Goal: Task Accomplishment & Management: Manage account settings

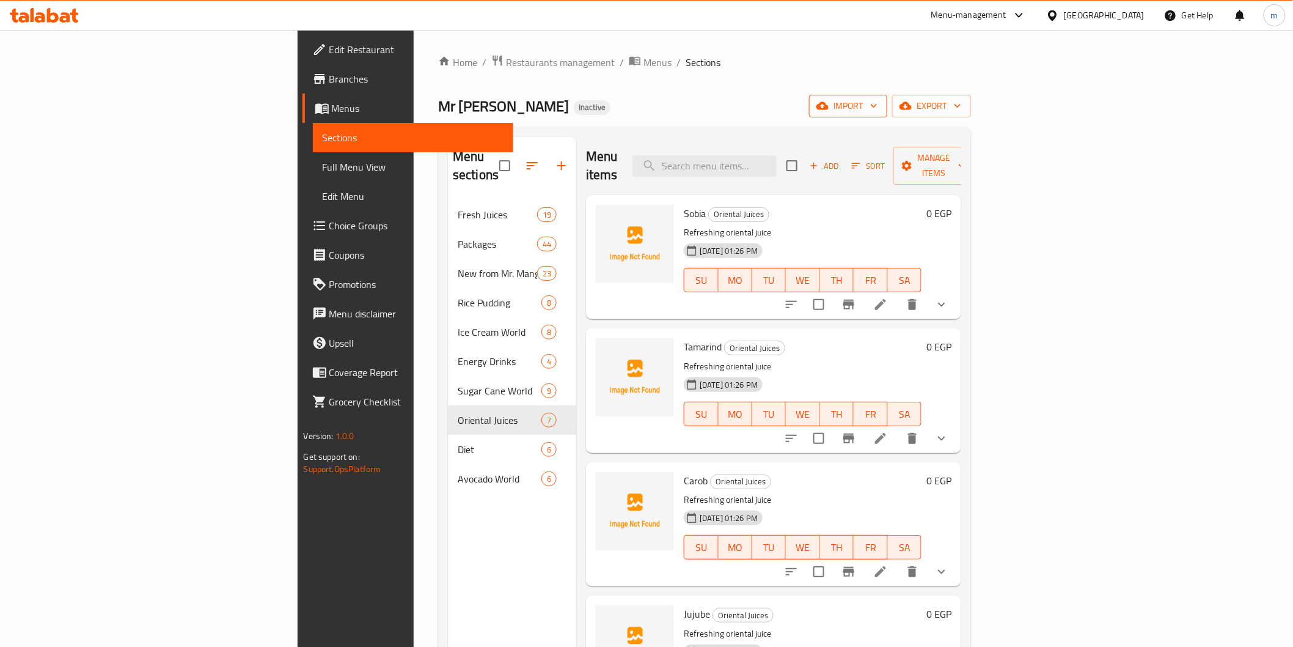
click at [887, 114] on button "import" at bounding box center [848, 106] width 78 height 23
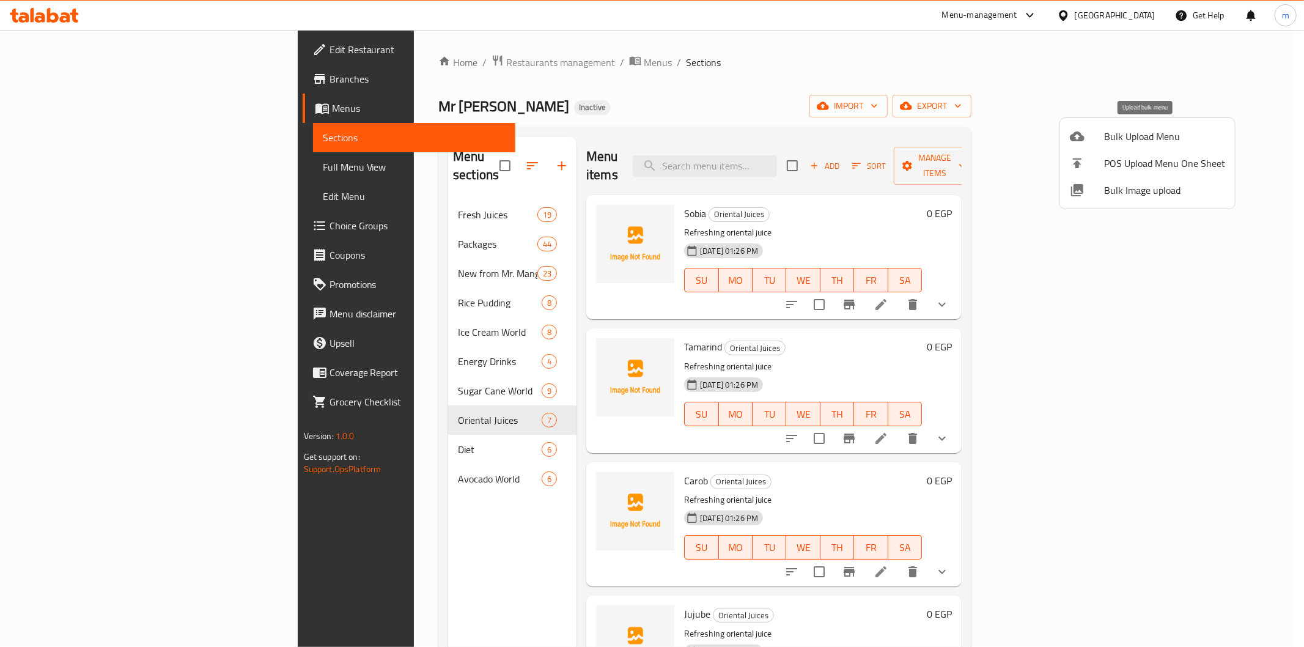
click at [1122, 147] on li "Bulk Upload Menu" at bounding box center [1147, 136] width 175 height 27
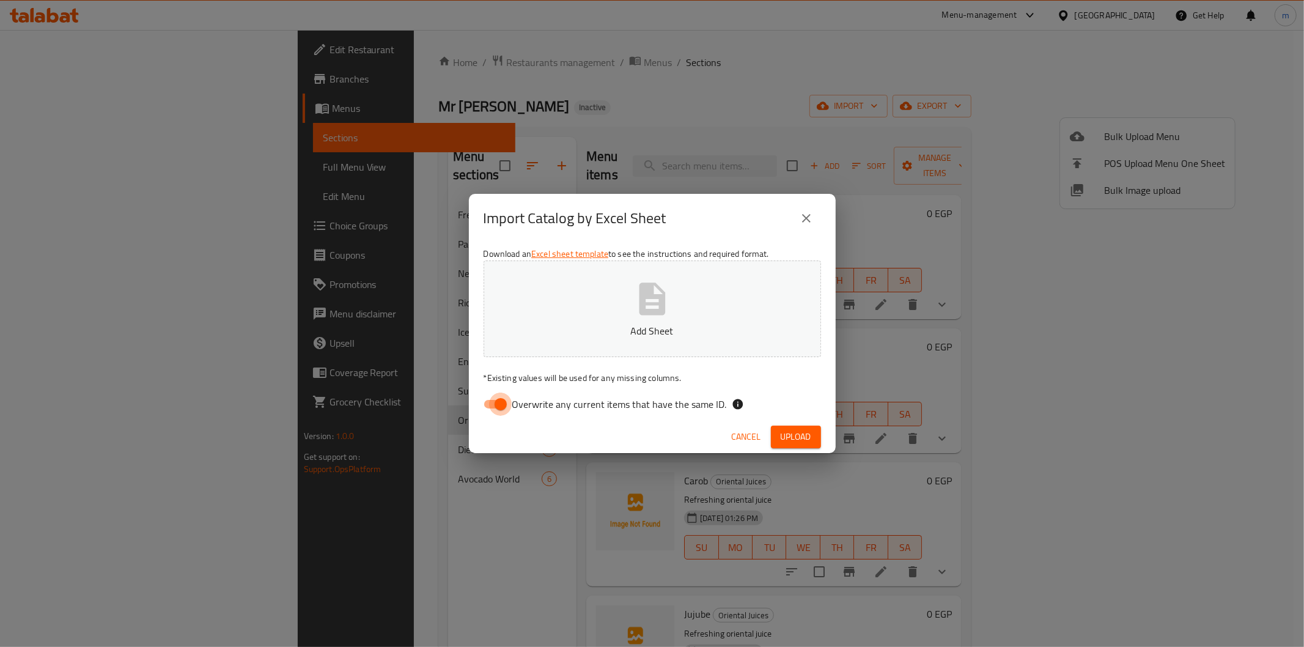
click at [505, 396] on input "Overwrite any current items that have the same ID." at bounding box center [501, 403] width 70 height 23
checkbox input "false"
click at [808, 425] on button "Upload" at bounding box center [796, 436] width 50 height 23
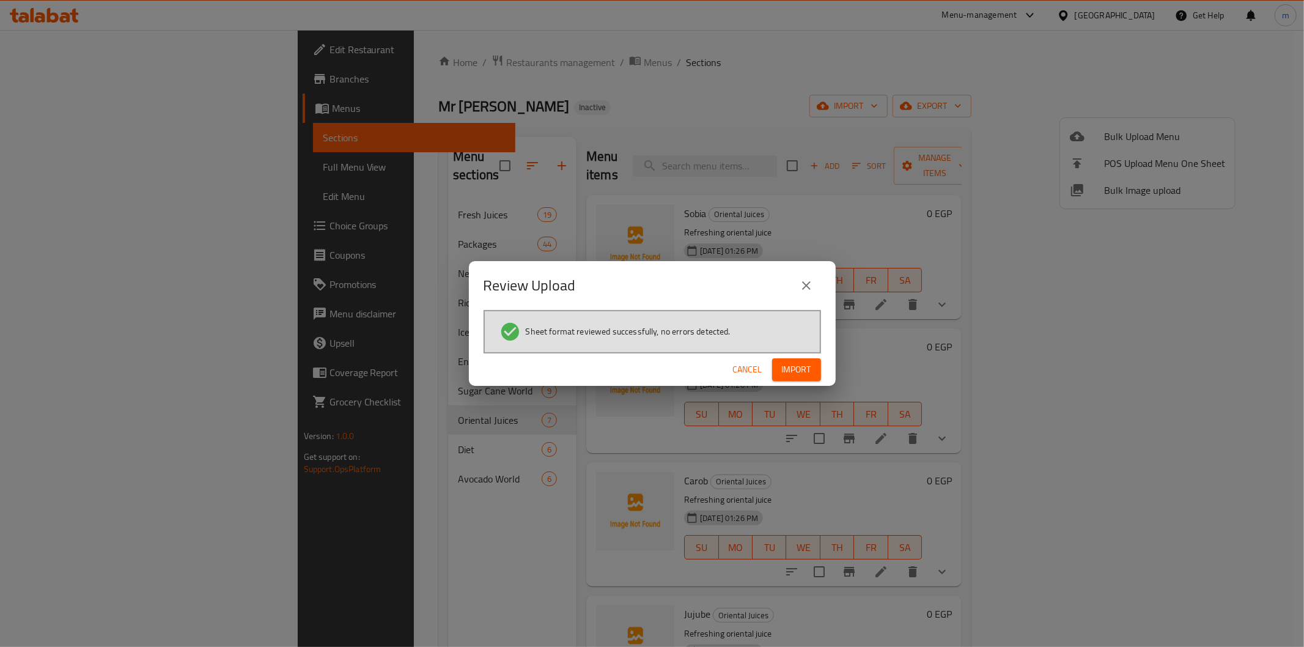
click at [811, 363] on button "Import" at bounding box center [796, 369] width 49 height 23
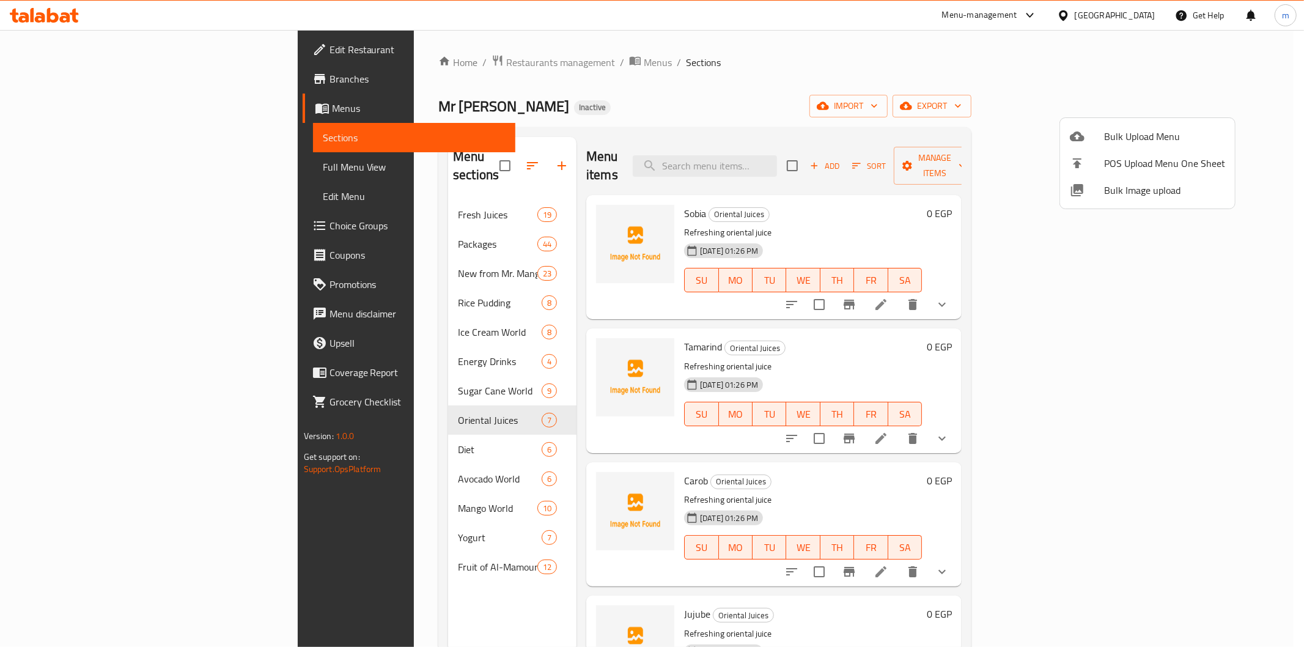
click at [378, 491] on div at bounding box center [652, 323] width 1304 height 647
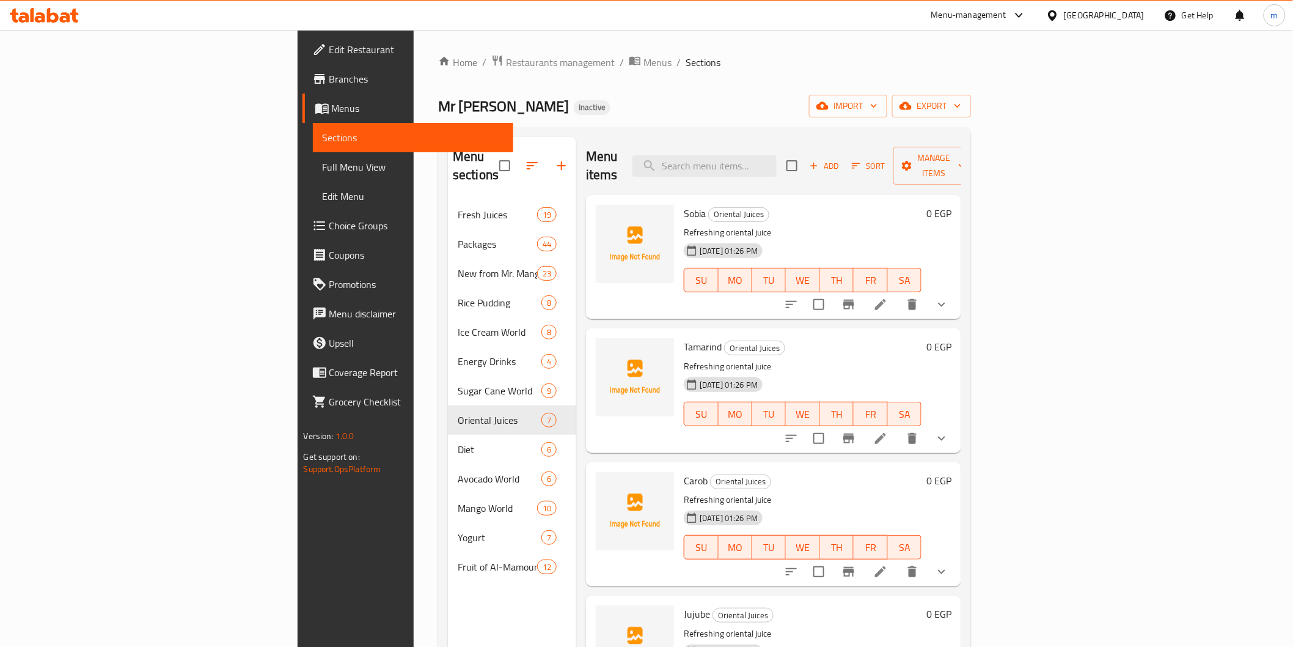
click at [851, 87] on div "Home / Restaurants management / Menus / Sections Mr [PERSON_NAME] Inactive impo…" at bounding box center [704, 423] width 533 height 739
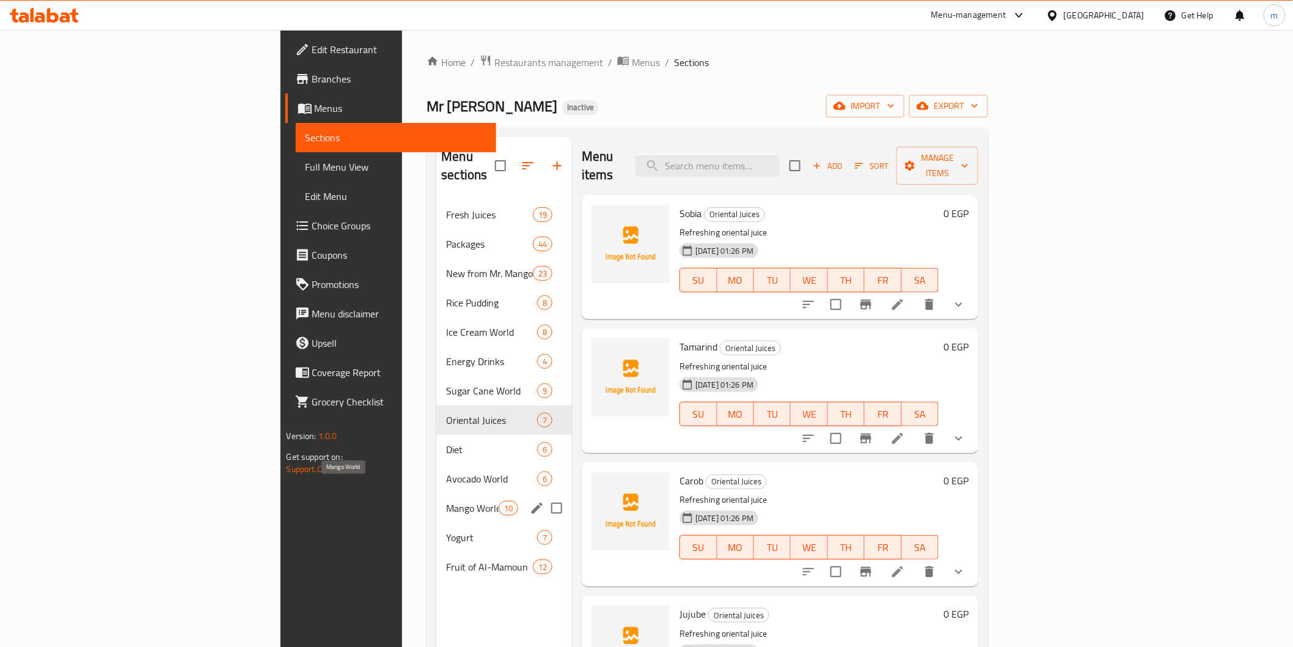
click at [446, 501] on span "Mango World" at bounding box center [472, 508] width 52 height 15
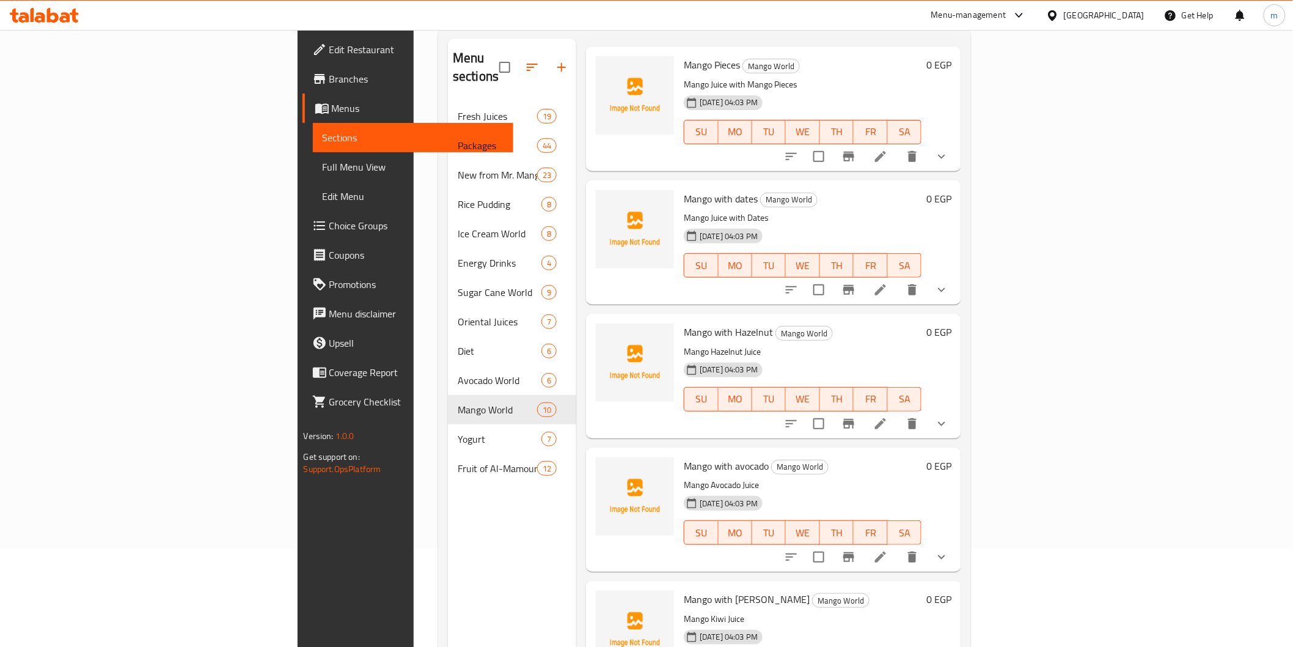
scroll to position [171, 0]
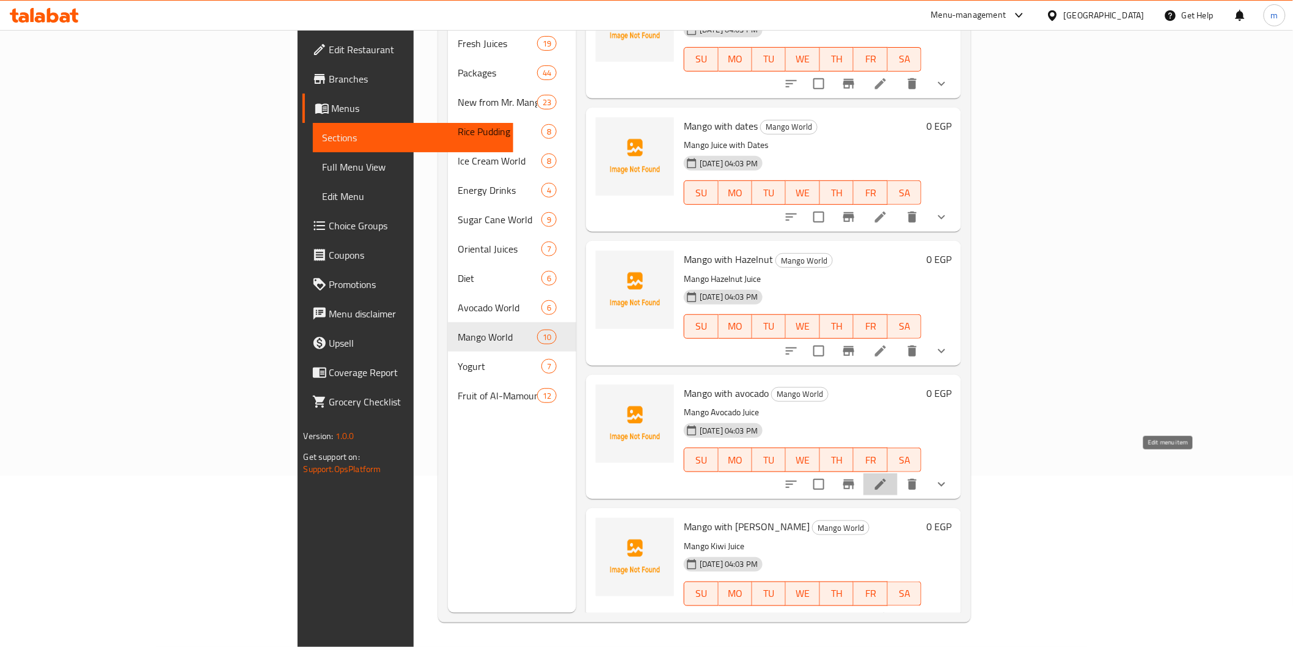
click at [888, 477] on icon at bounding box center [880, 484] width 15 height 15
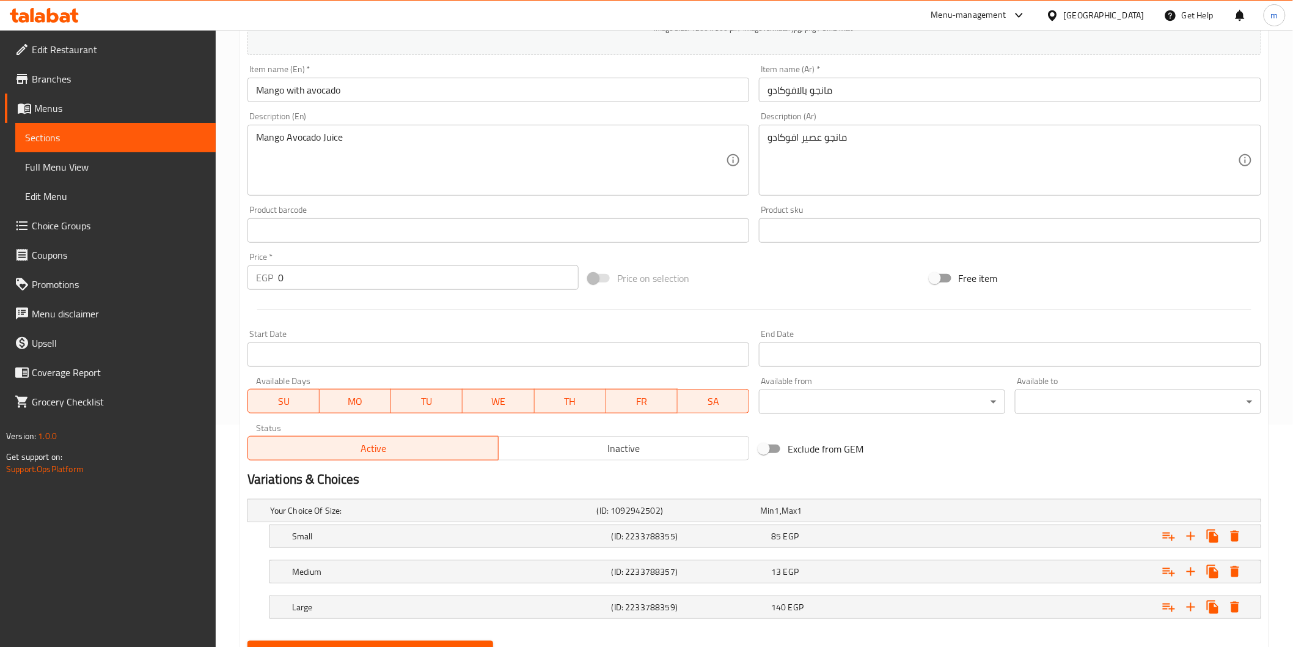
scroll to position [279, 0]
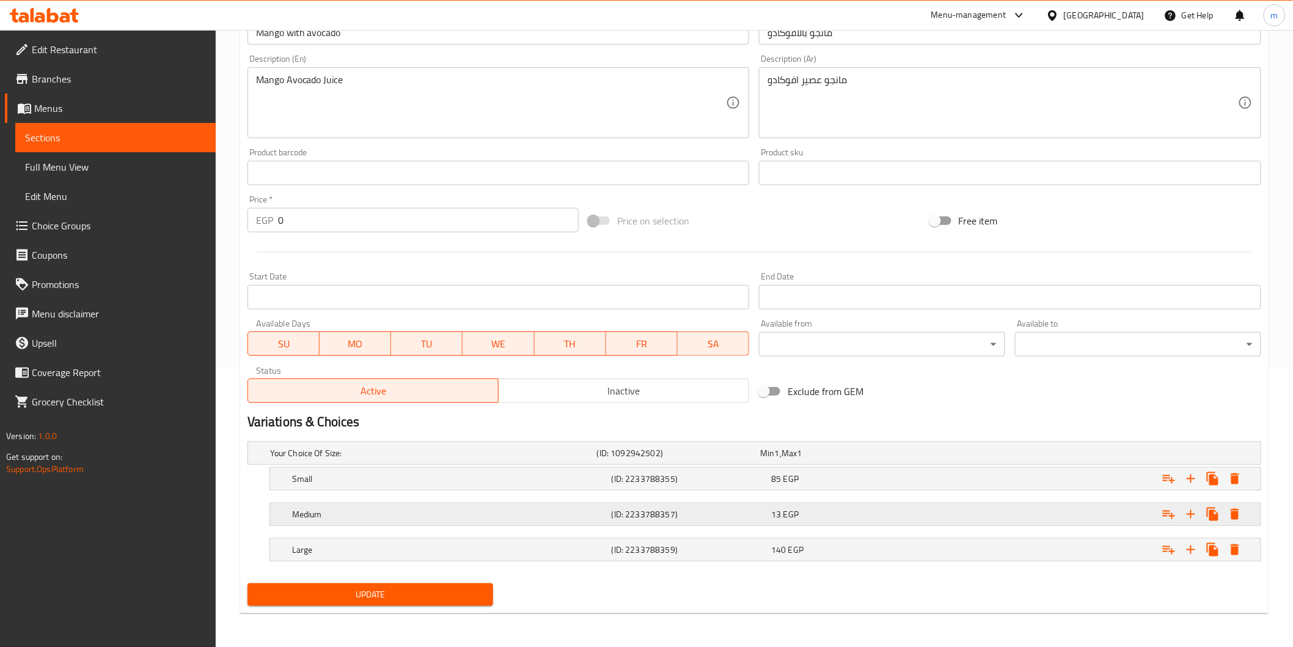
click at [735, 459] on h5 "(ID: 2233788357)" at bounding box center [676, 453] width 159 height 12
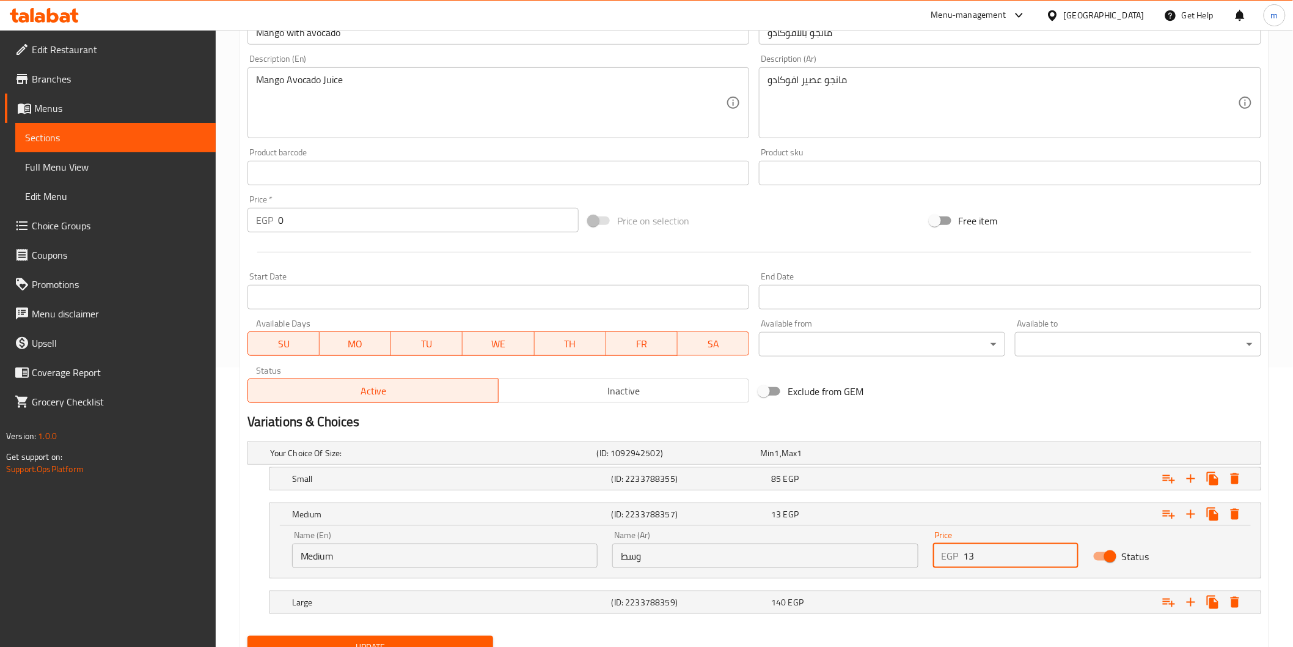
click at [984, 554] on input "13" at bounding box center [1021, 555] width 115 height 24
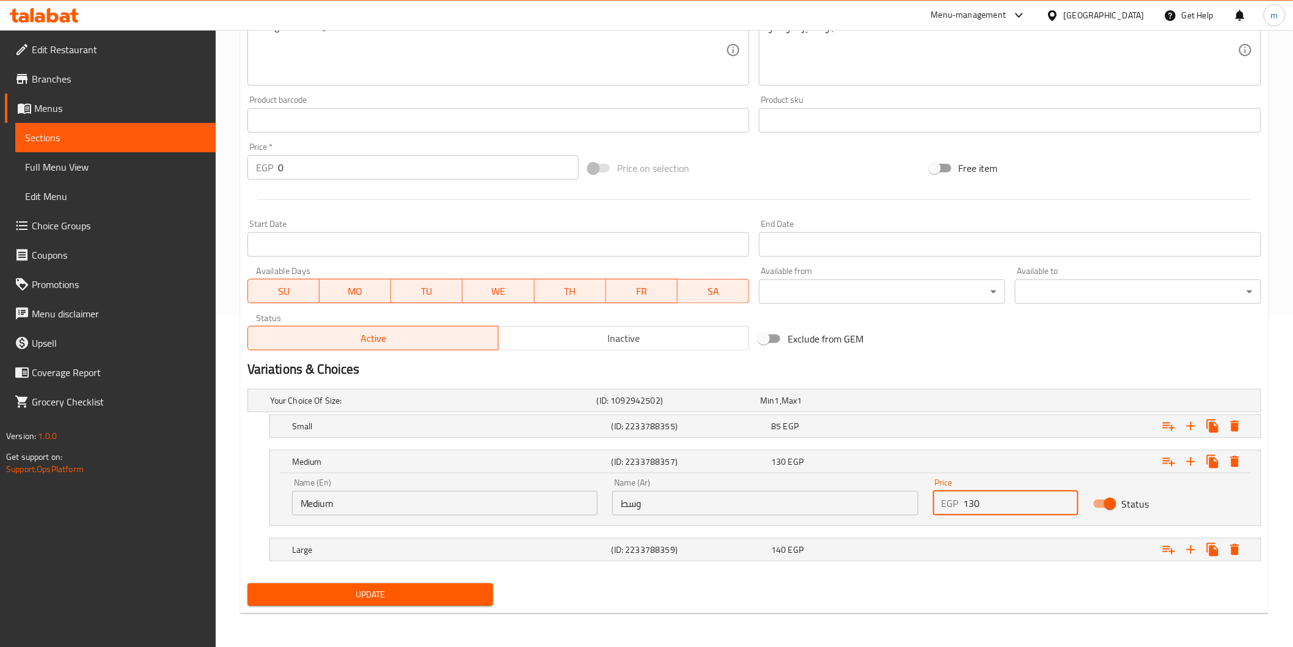
type input "130"
click at [355, 606] on div "Update" at bounding box center [371, 594] width 256 height 32
click at [365, 604] on button "Update" at bounding box center [371, 594] width 246 height 23
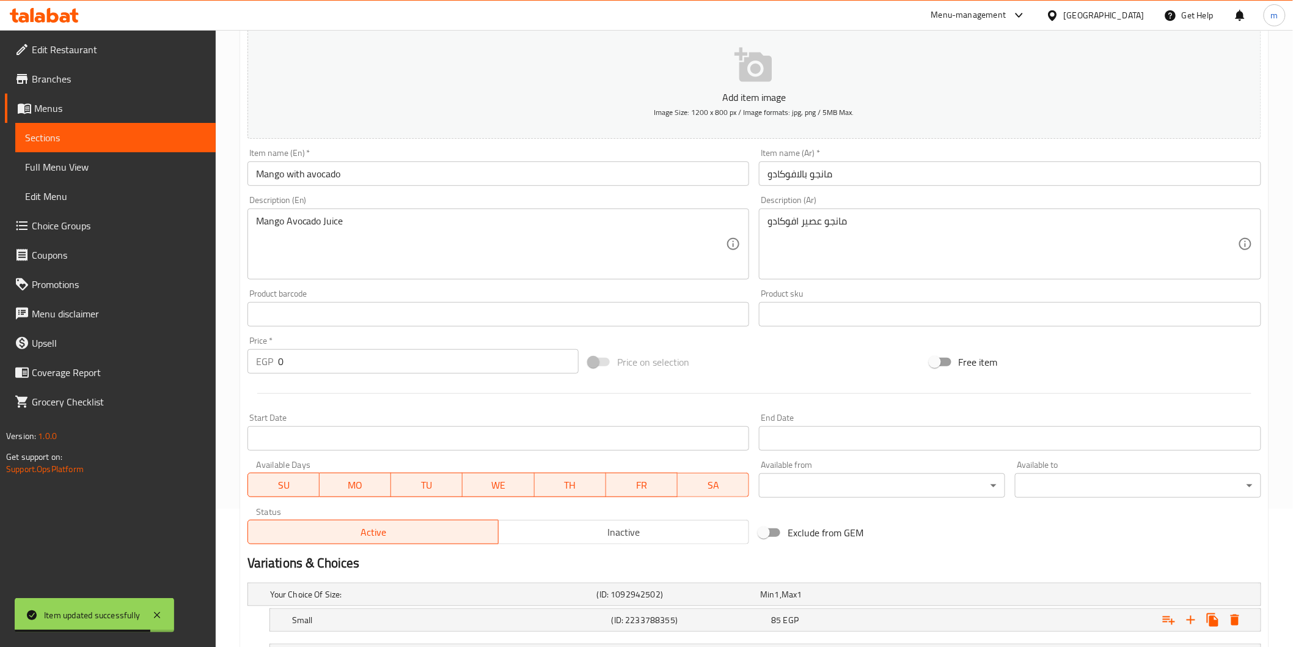
scroll to position [0, 0]
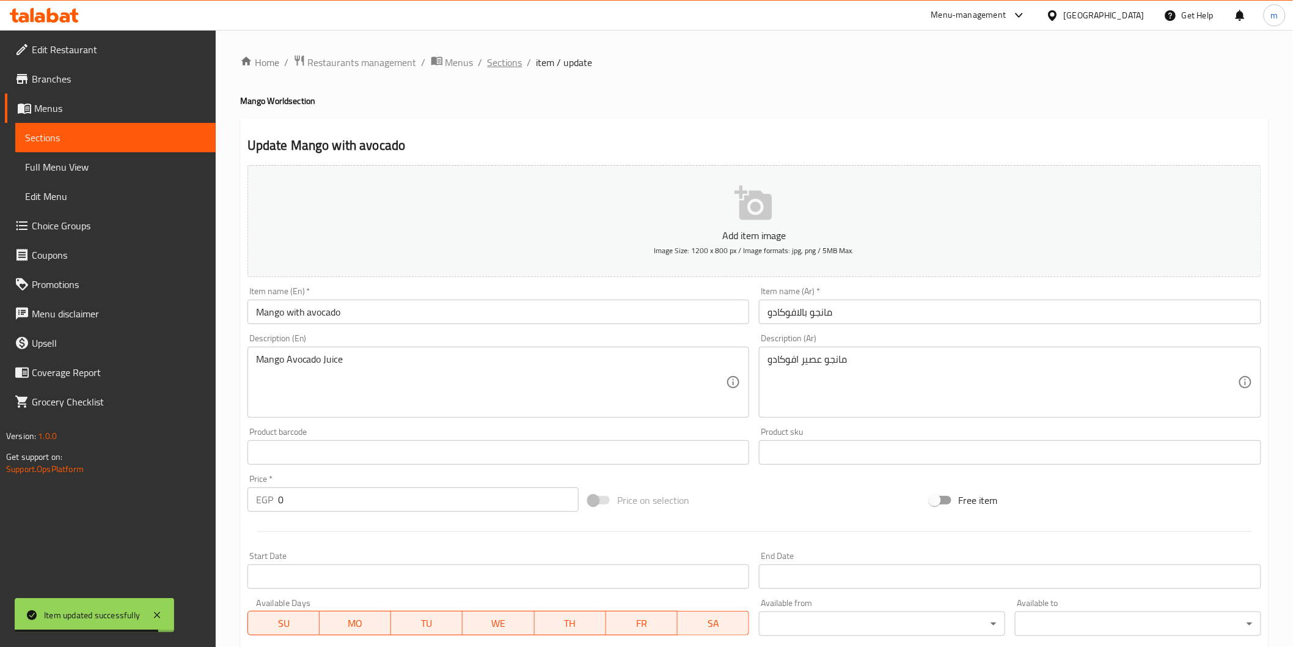
click at [516, 69] on span "Sections" at bounding box center [505, 62] width 35 height 15
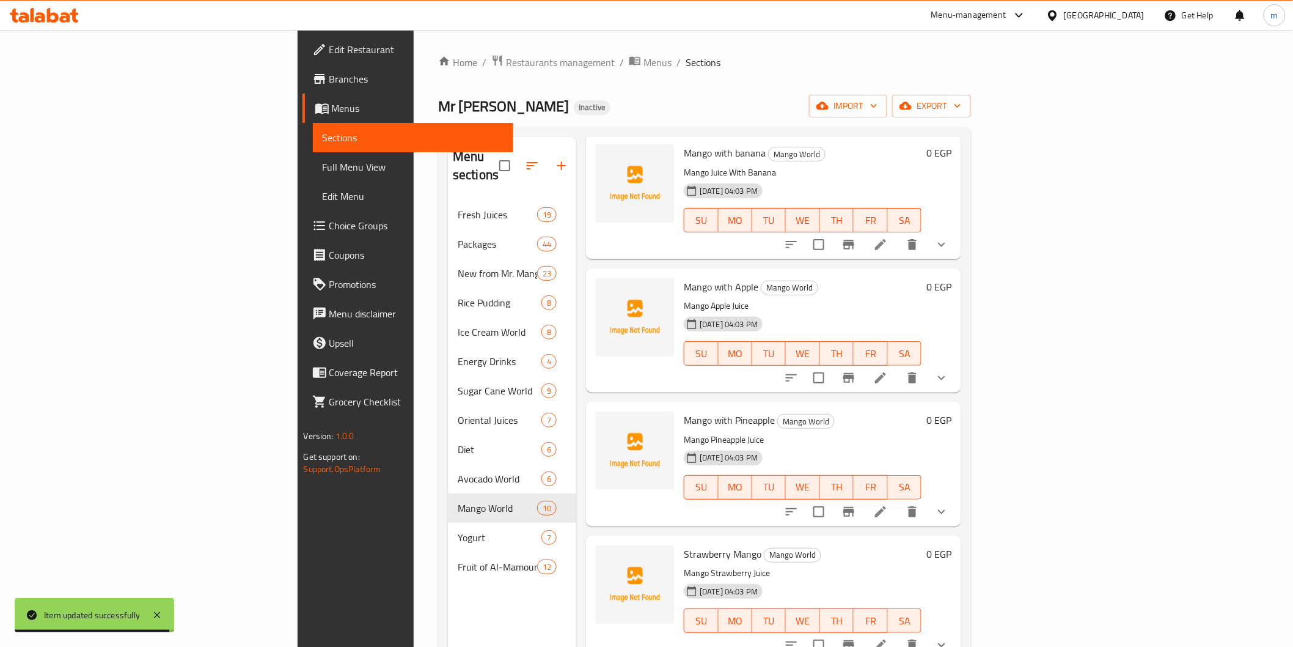
scroll to position [362, 0]
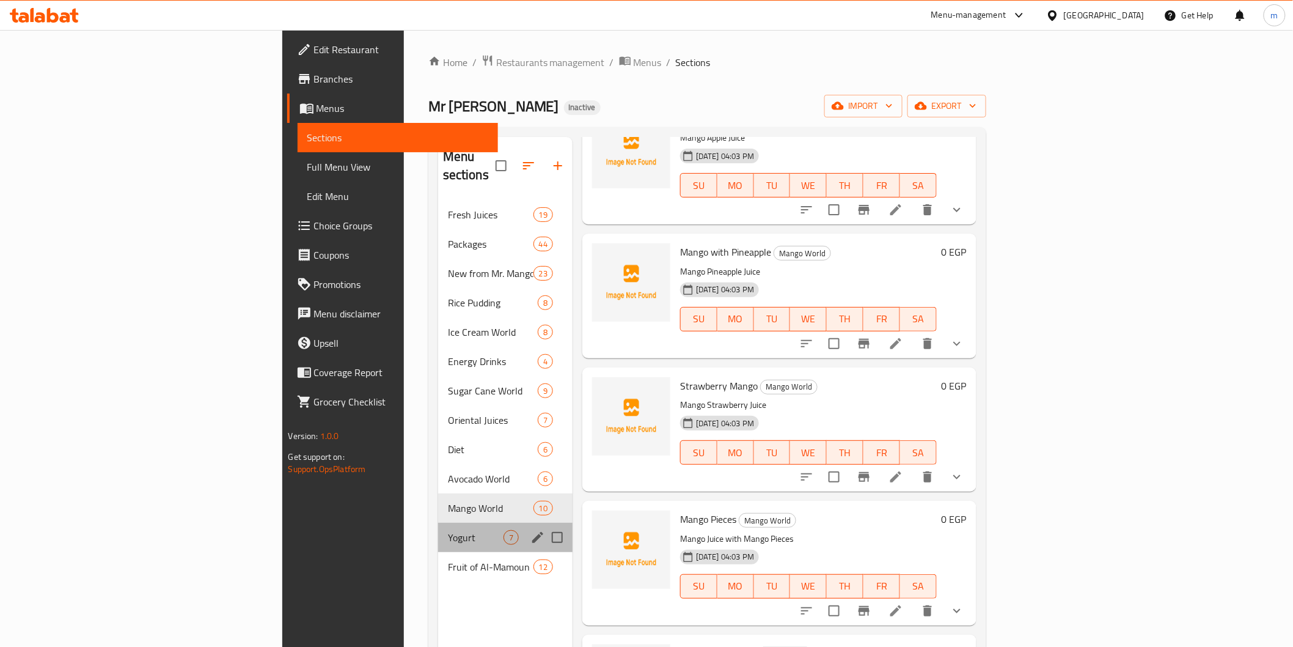
click at [438, 529] on div "Yogurt 7" at bounding box center [505, 537] width 134 height 29
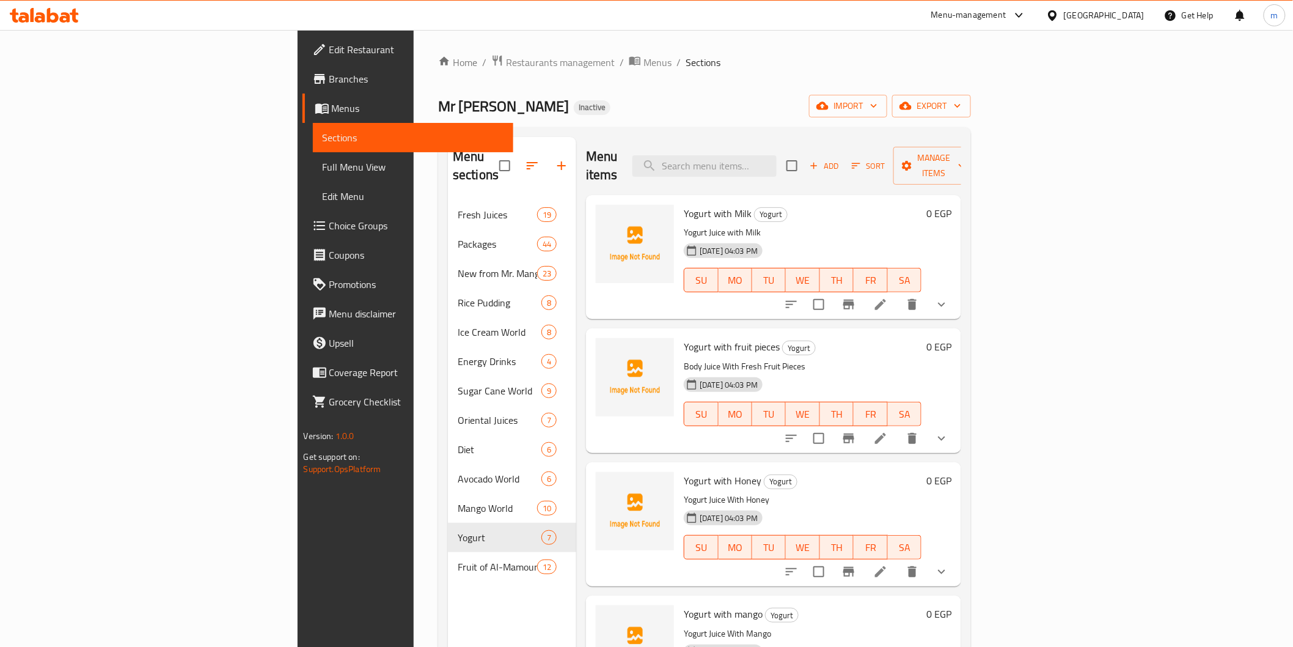
click at [898, 293] on li at bounding box center [881, 304] width 34 height 22
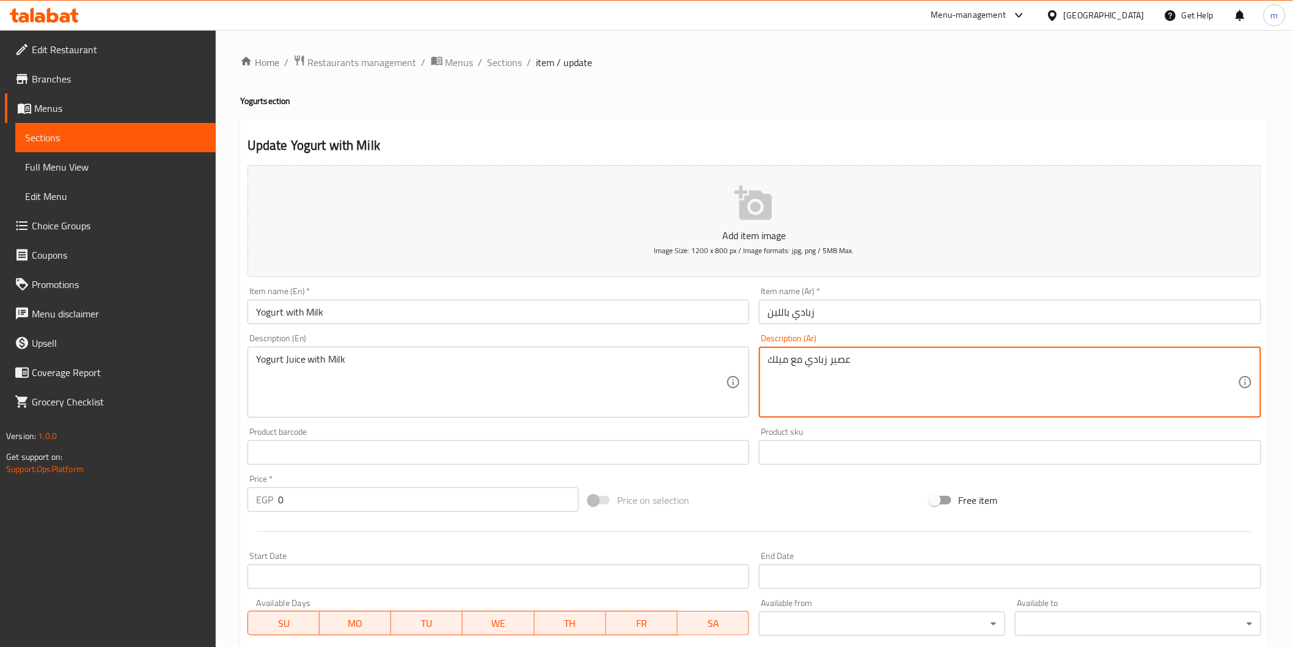
click at [785, 365] on textarea "عصير زبادي مع ميلك" at bounding box center [1003, 382] width 471 height 58
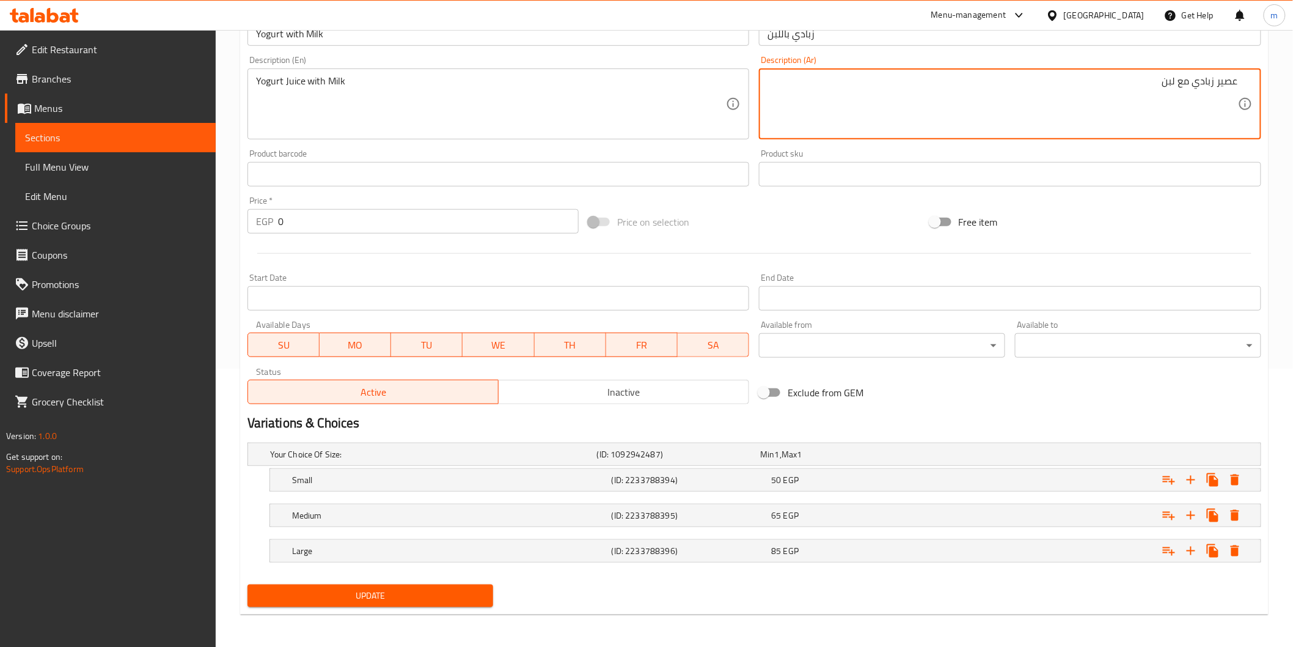
scroll to position [279, 0]
click at [447, 600] on span "Update" at bounding box center [370, 594] width 227 height 15
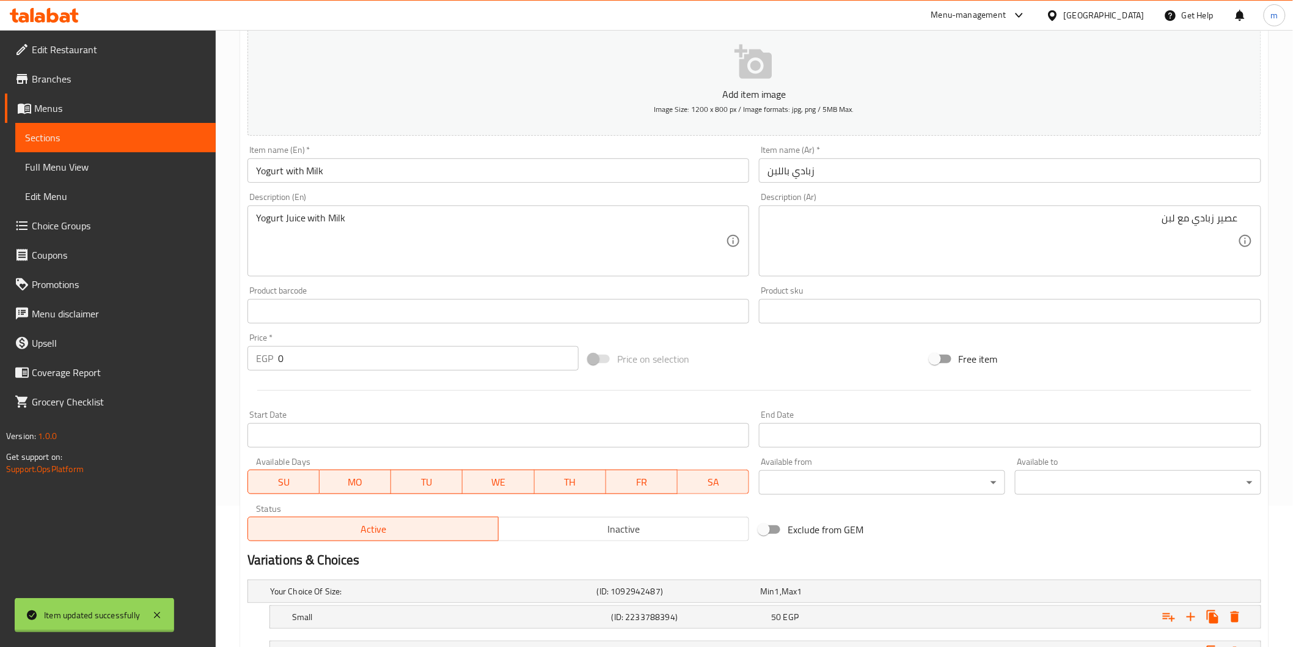
scroll to position [0, 0]
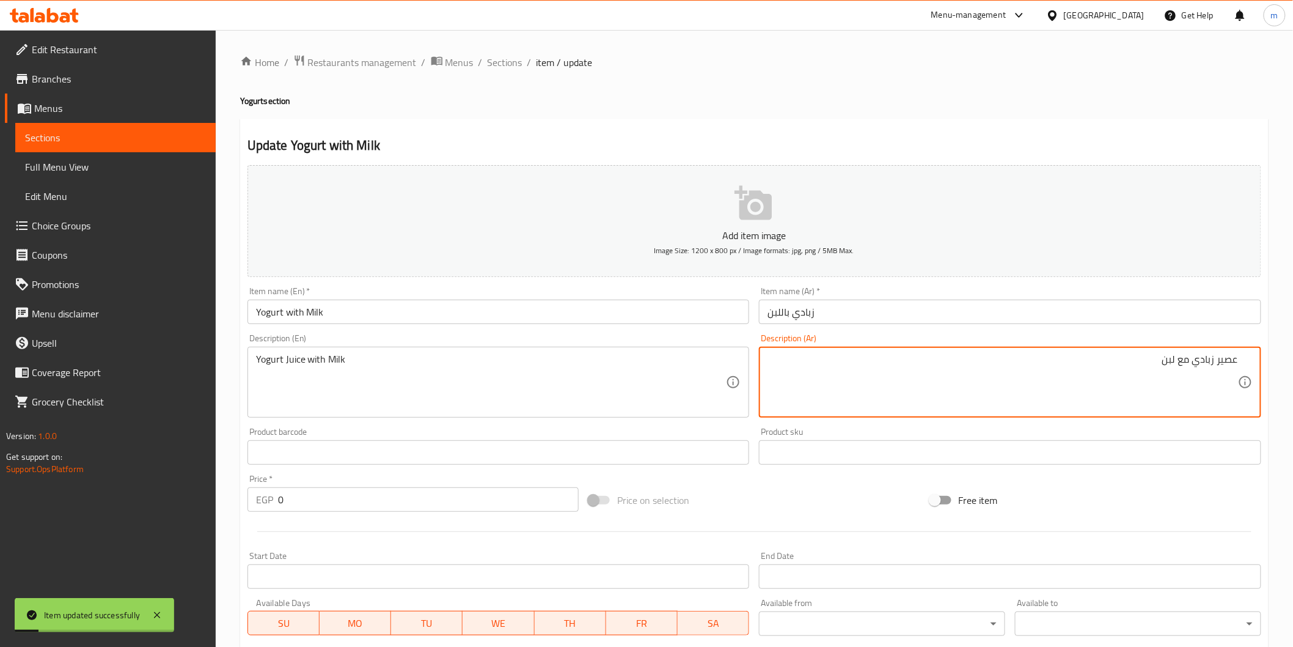
click at [1170, 354] on textarea "عصير زبادي مع لبن" at bounding box center [1003, 382] width 471 height 58
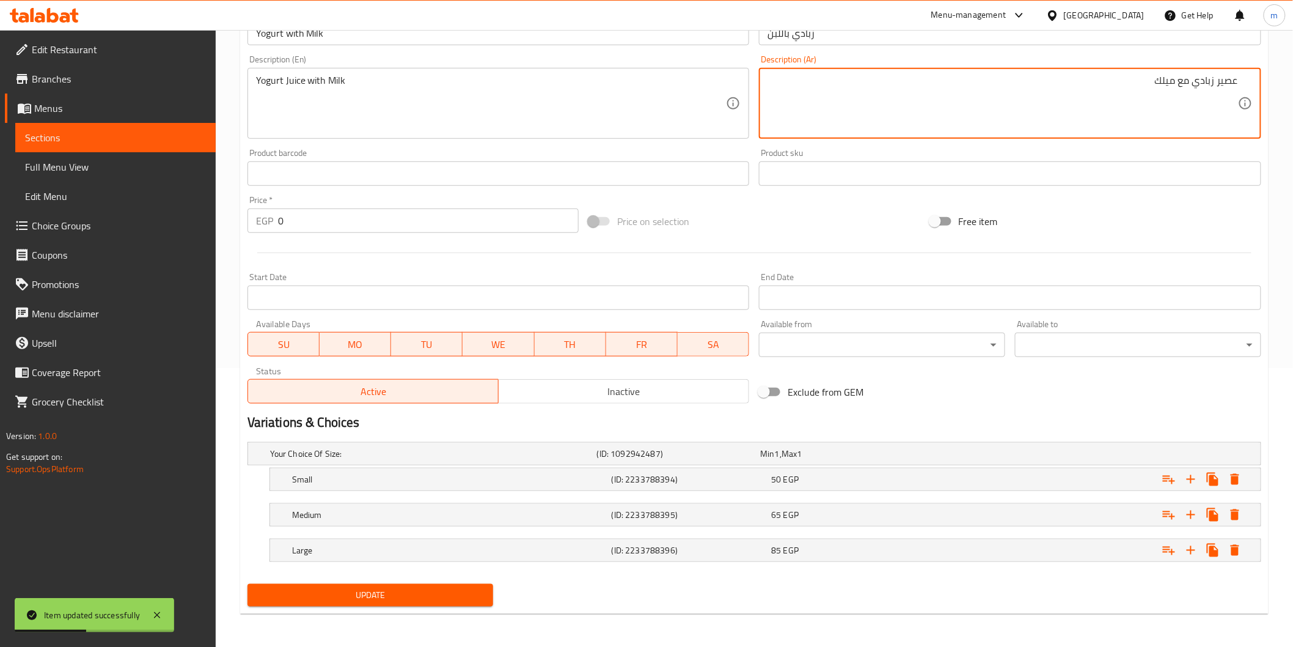
scroll to position [279, 0]
type textarea "عصير زبادي مع ميلك"
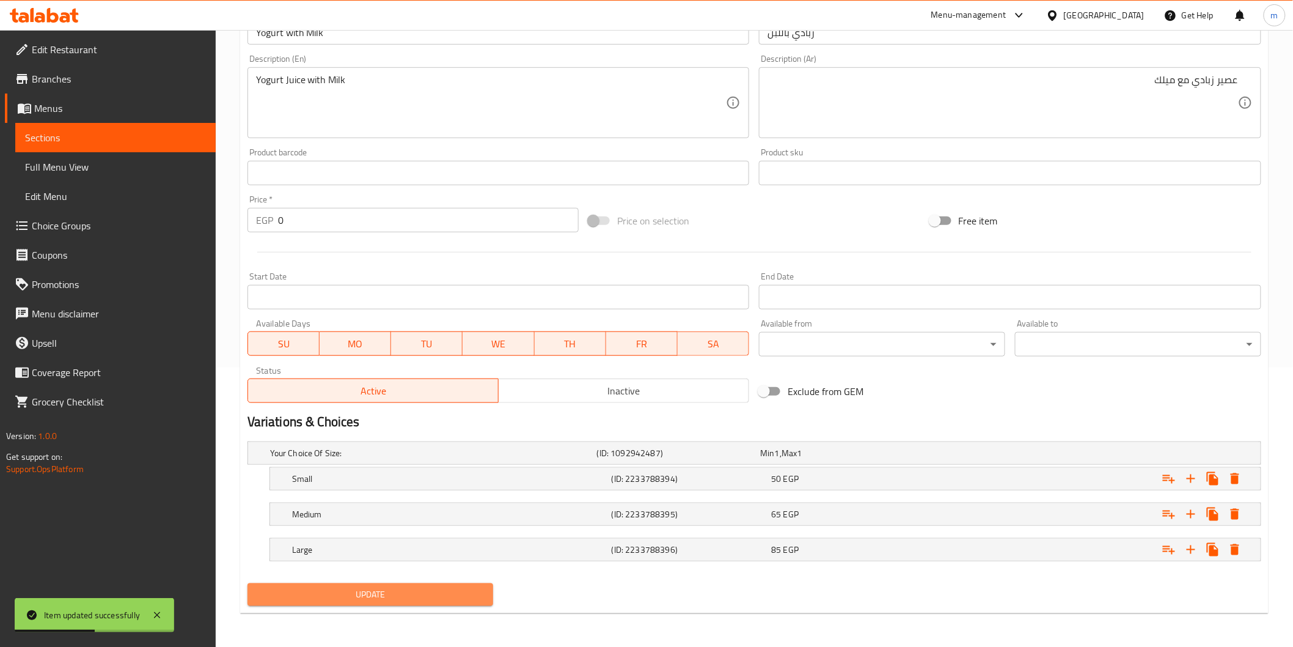
click at [396, 600] on span "Update" at bounding box center [370, 594] width 227 height 15
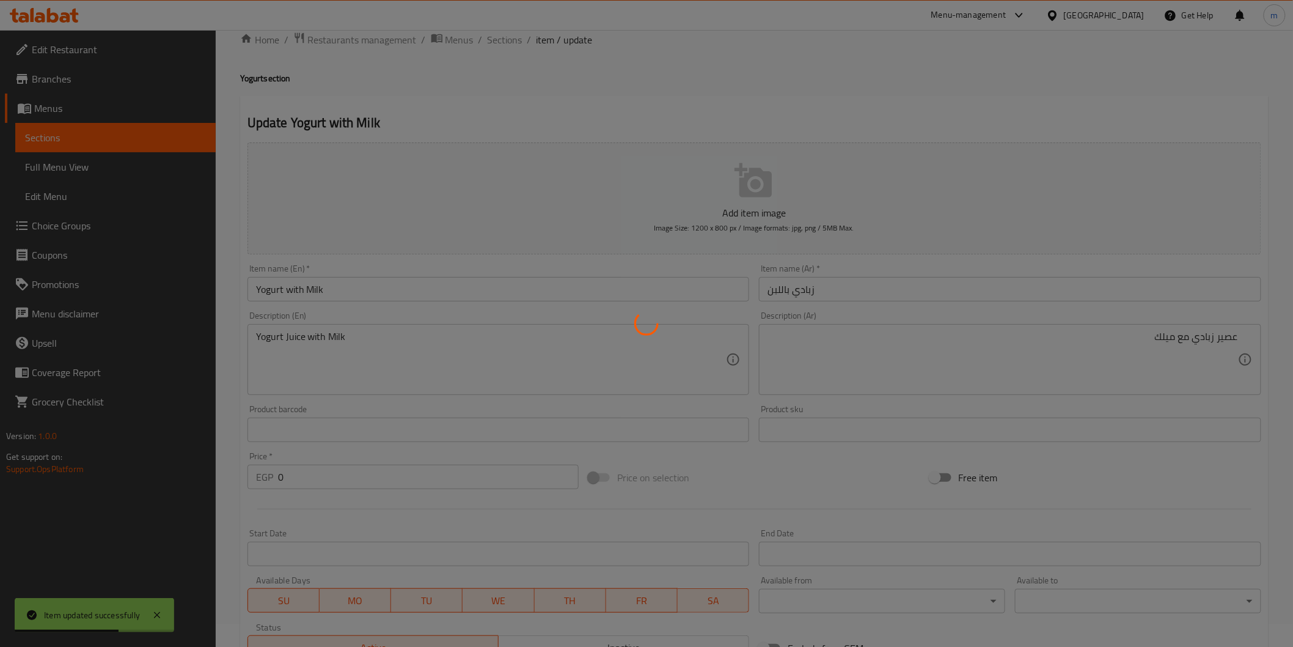
scroll to position [0, 0]
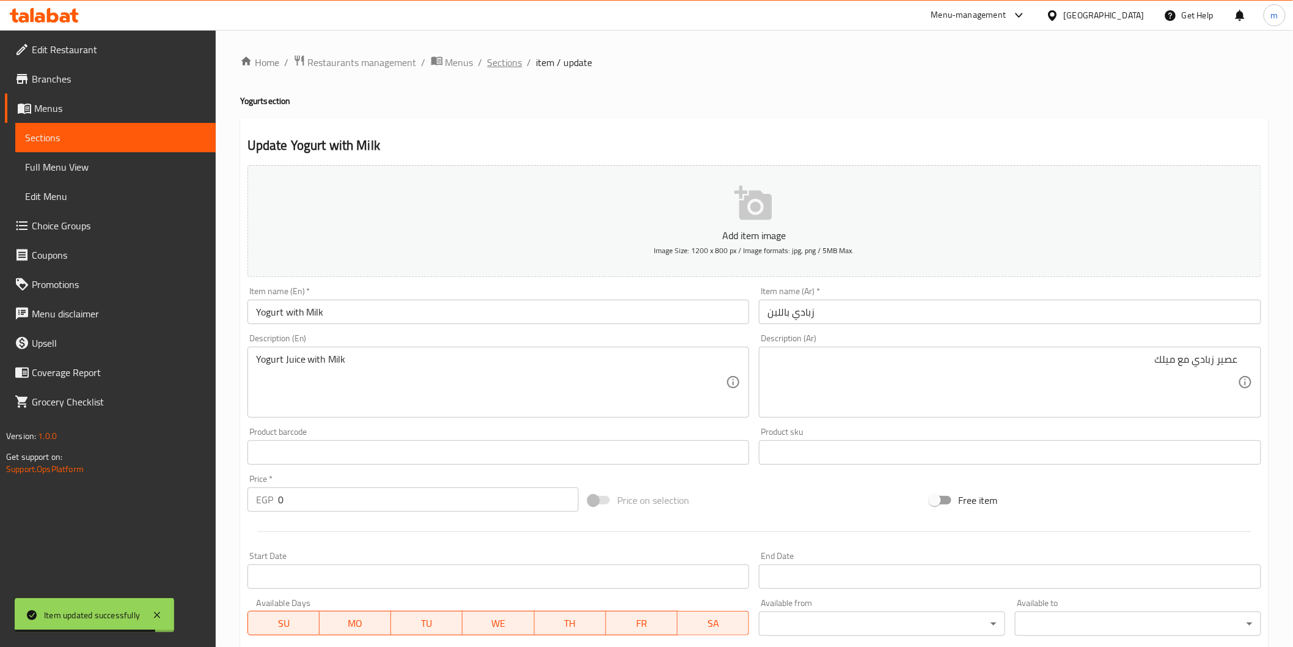
click at [488, 57] on span "Sections" at bounding box center [505, 62] width 35 height 15
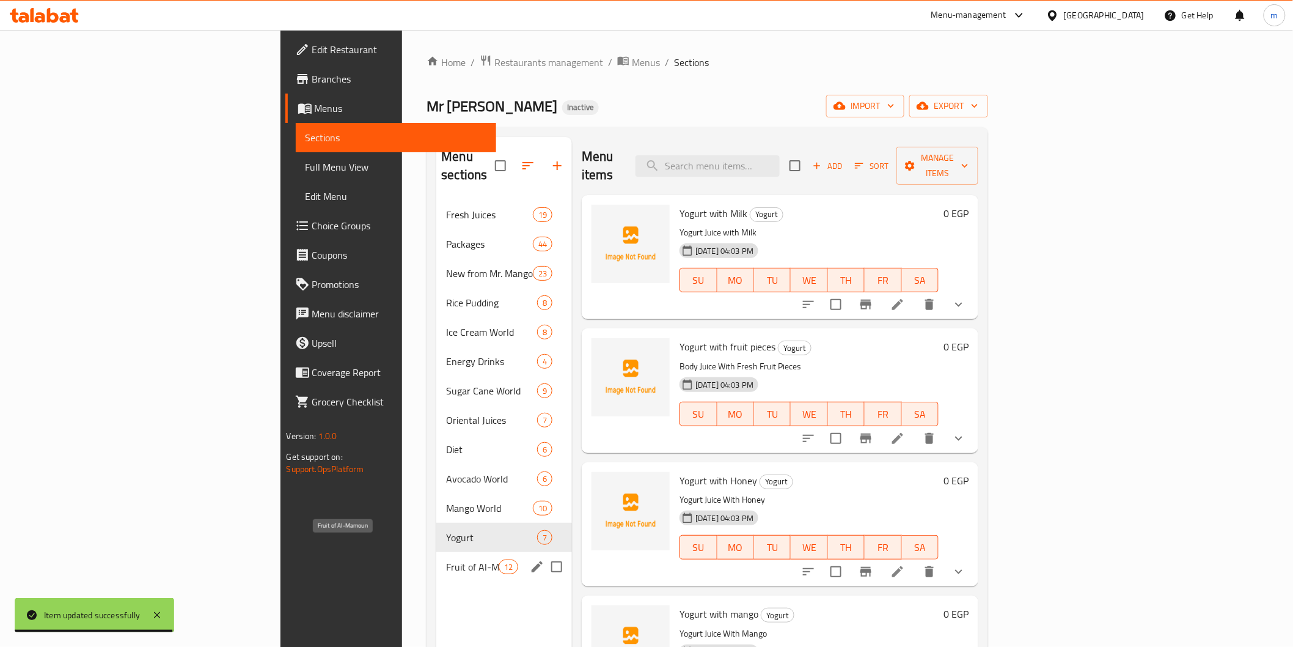
click at [446, 559] on span "Fruit of Al-Mamoun" at bounding box center [472, 566] width 52 height 15
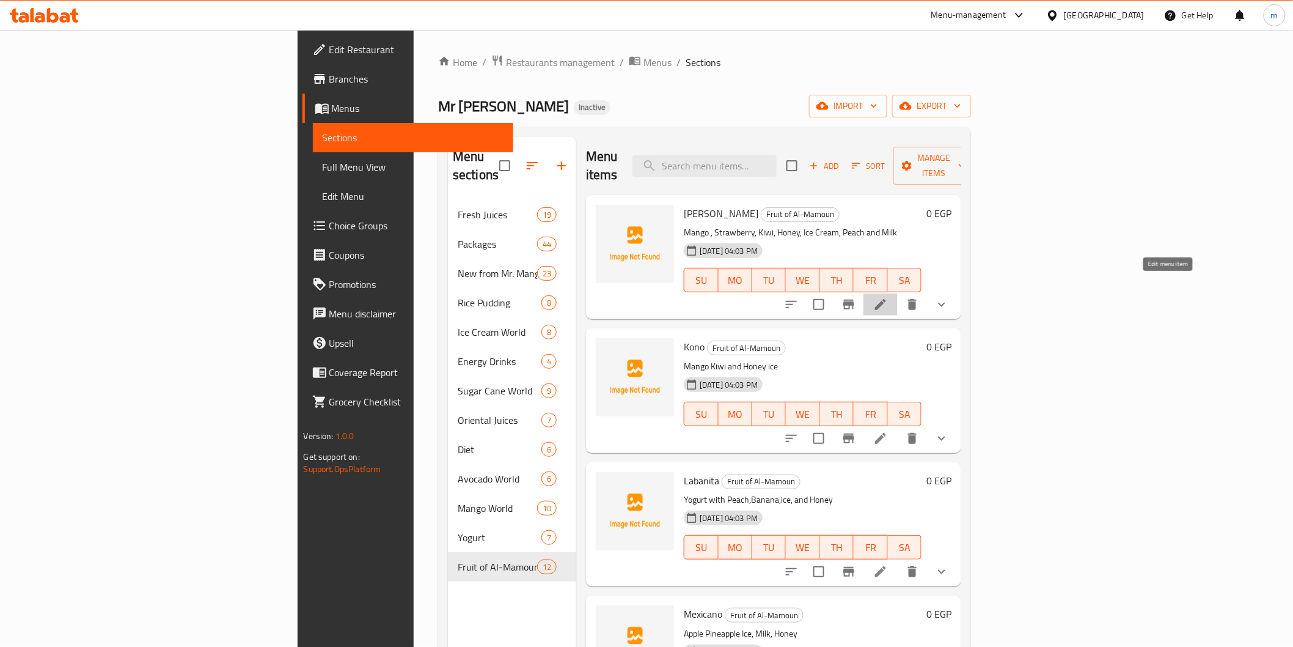
click at [888, 297] on icon at bounding box center [880, 304] width 15 height 15
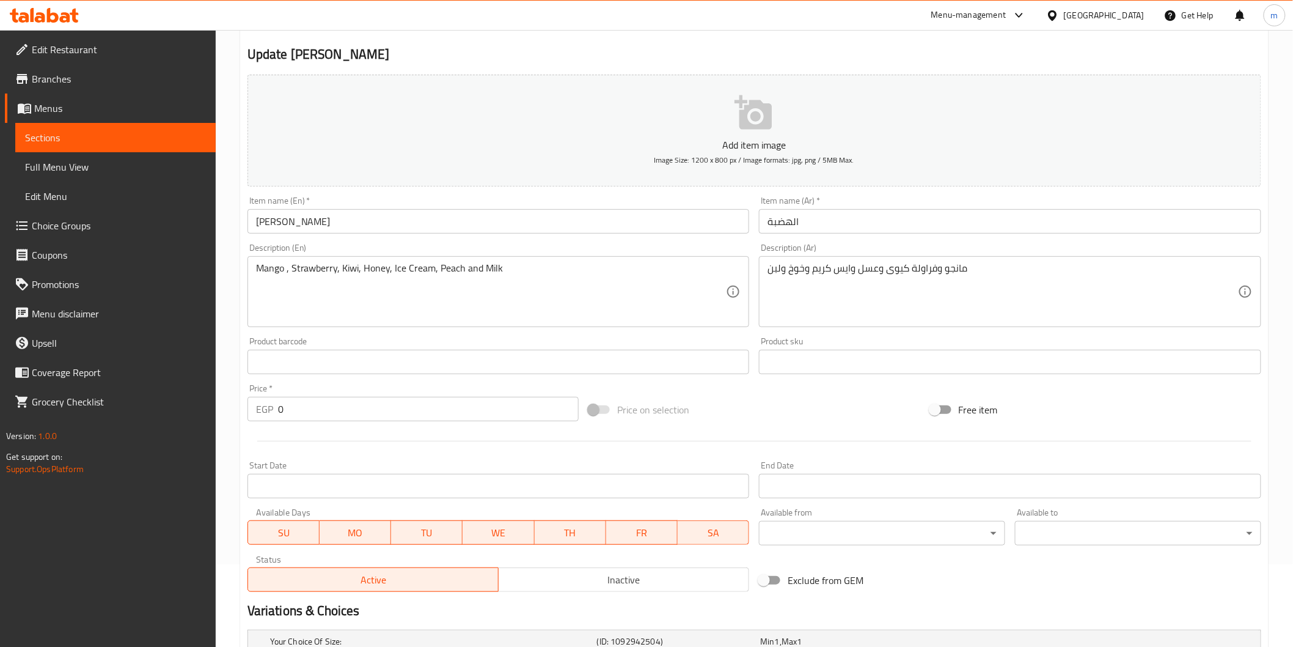
scroll to position [271, 0]
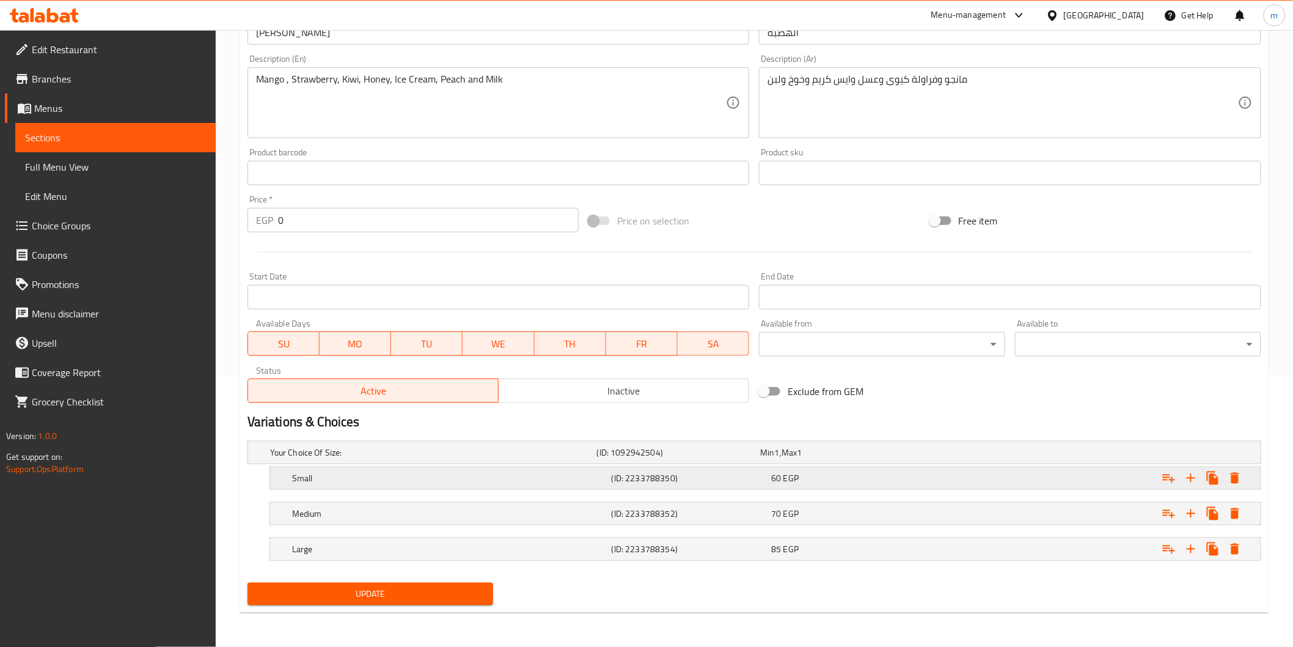
click at [732, 466] on div "Small (ID: 2233788350) 60 EGP" at bounding box center [758, 452] width 981 height 27
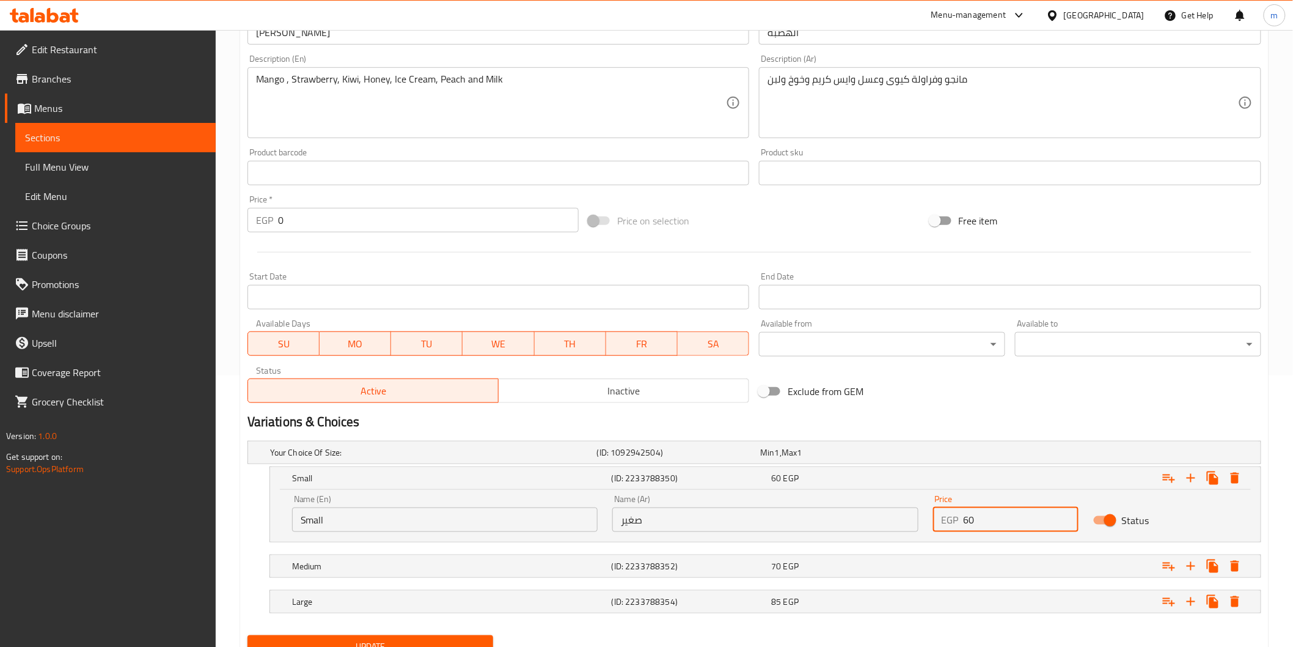
drag, startPoint x: 972, startPoint y: 515, endPoint x: 955, endPoint y: 515, distance: 17.1
click at [955, 515] on div "EGP 60 Price" at bounding box center [1005, 519] width 145 height 24
type input "80"
click at [1002, 455] on div "Expand" at bounding box center [1085, 452] width 327 height 5
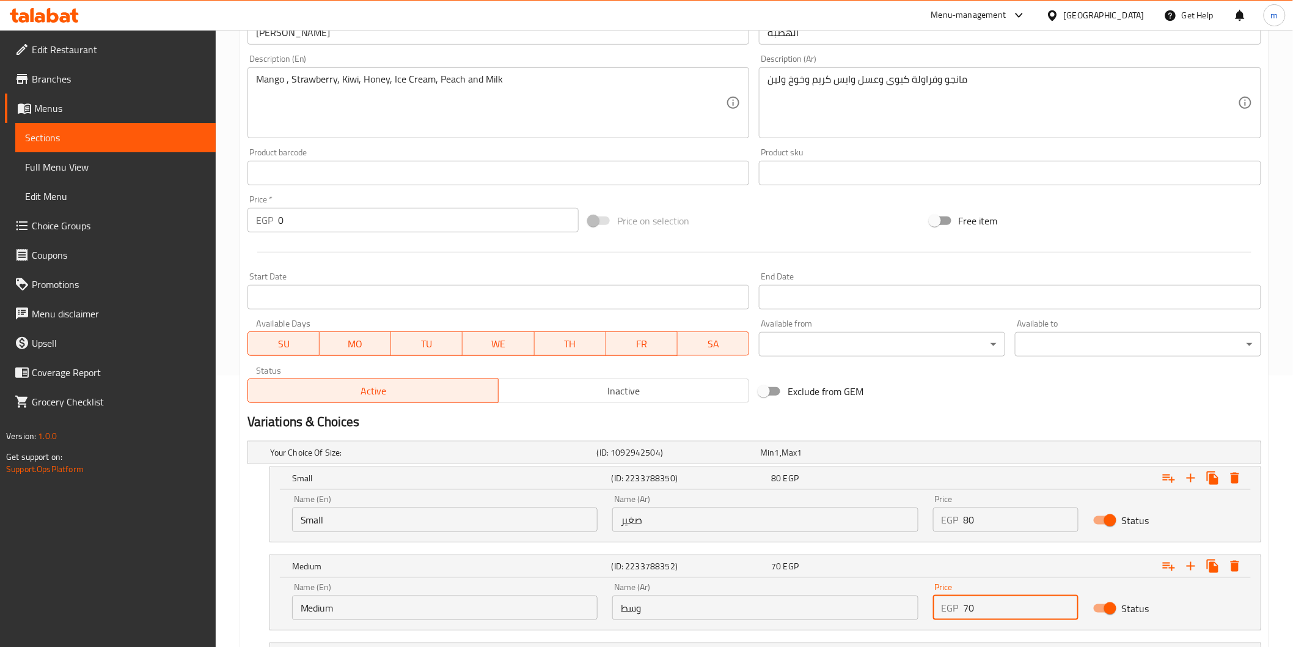
drag, startPoint x: 983, startPoint y: 614, endPoint x: 960, endPoint y: 614, distance: 23.2
click at [960, 614] on div "EGP 70 Price" at bounding box center [1005, 607] width 145 height 24
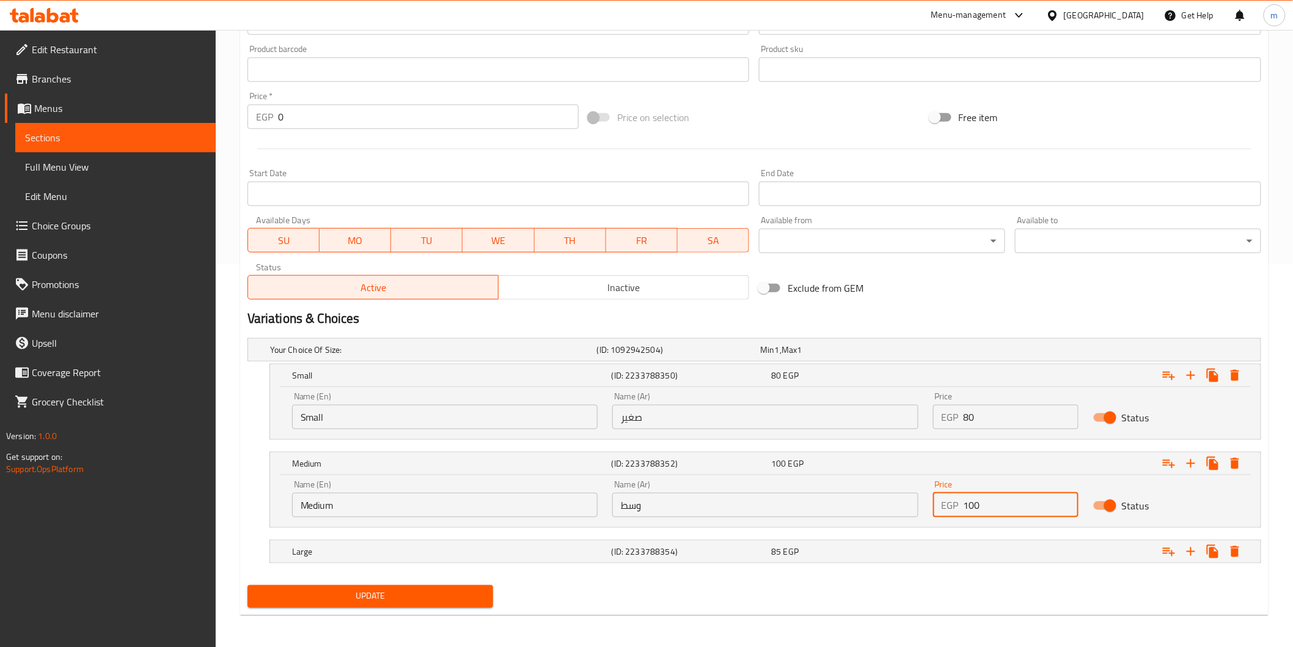
scroll to position [384, 0]
type input "100"
click at [1010, 351] on div "Expand" at bounding box center [1085, 348] width 327 height 5
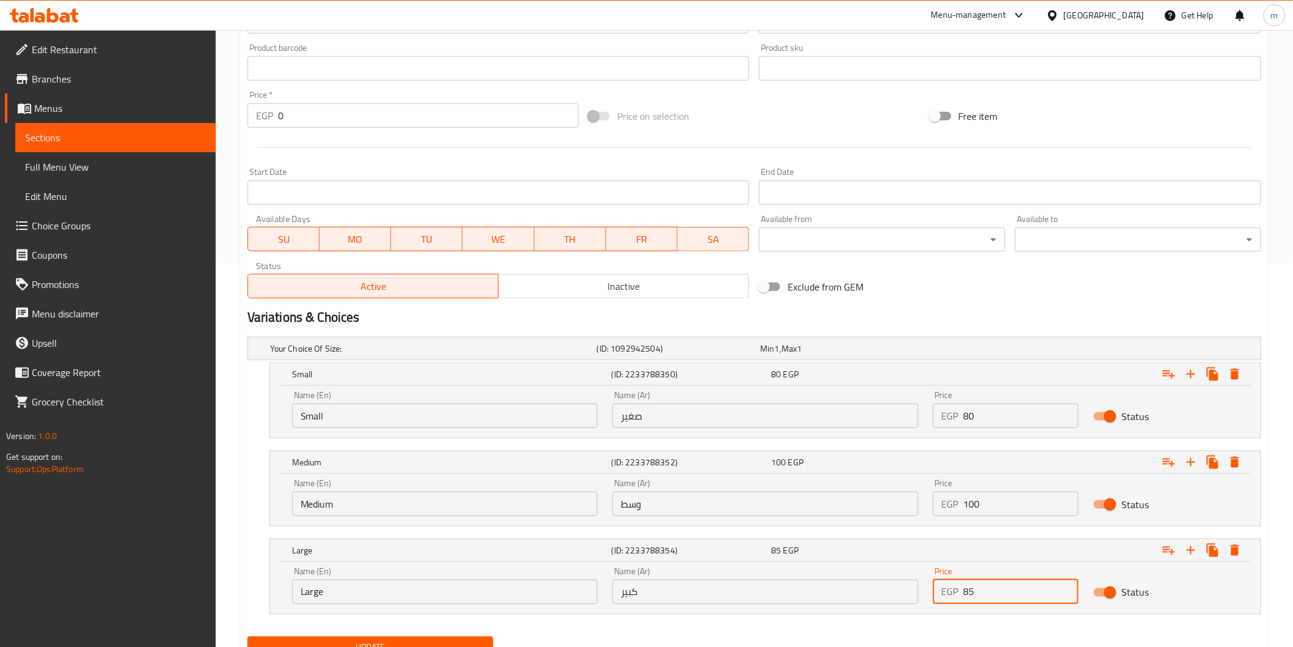
drag, startPoint x: 1017, startPoint y: 589, endPoint x: 942, endPoint y: 595, distance: 74.8
click at [942, 595] on div "EGP 85 Price" at bounding box center [1005, 591] width 145 height 24
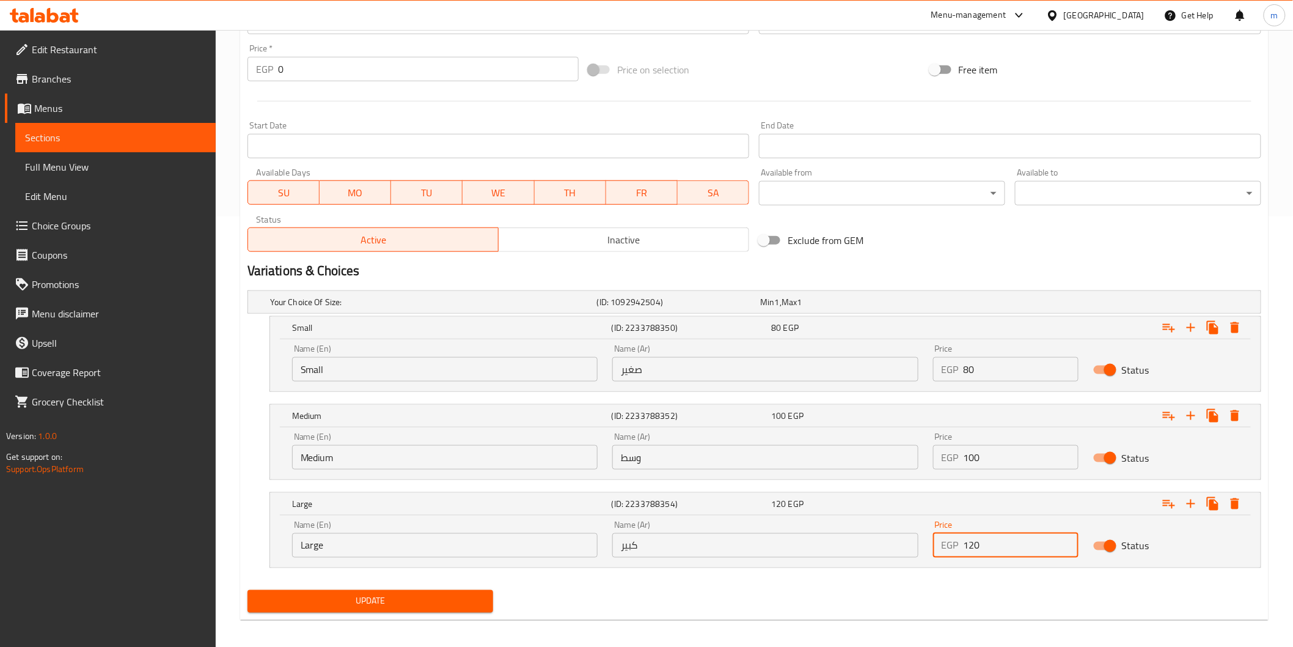
scroll to position [437, 0]
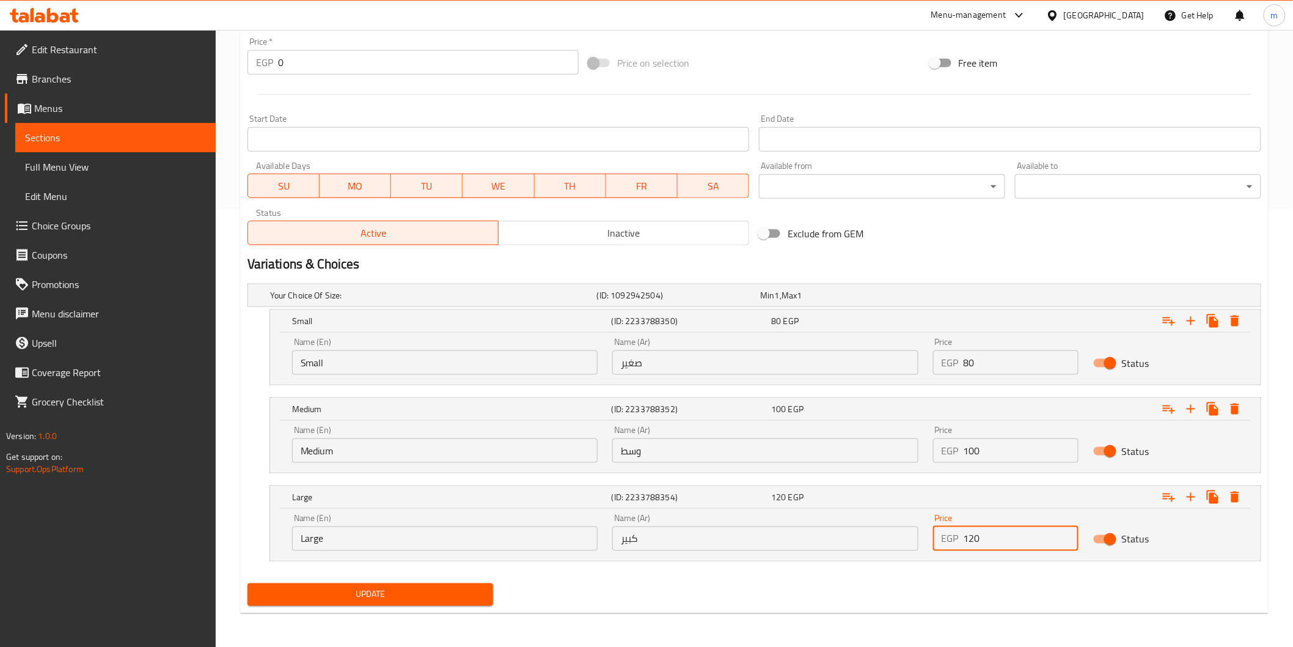
type input "120"
click at [480, 590] on span "Update" at bounding box center [370, 594] width 227 height 15
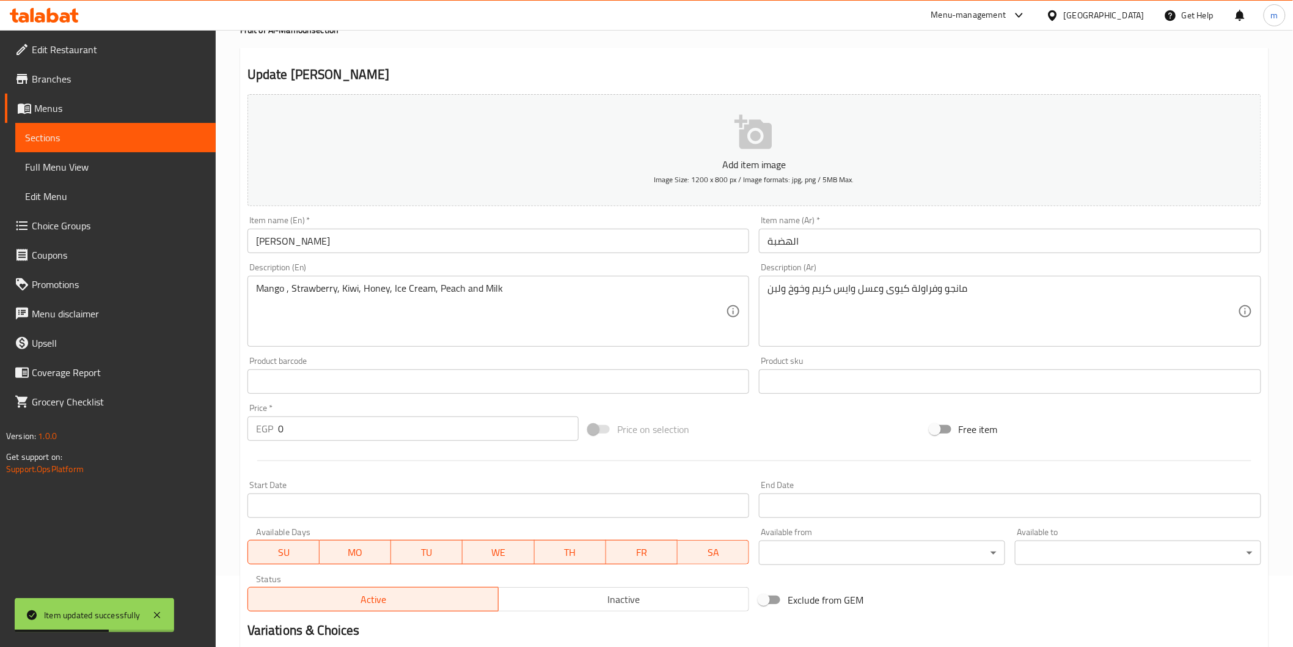
scroll to position [0, 0]
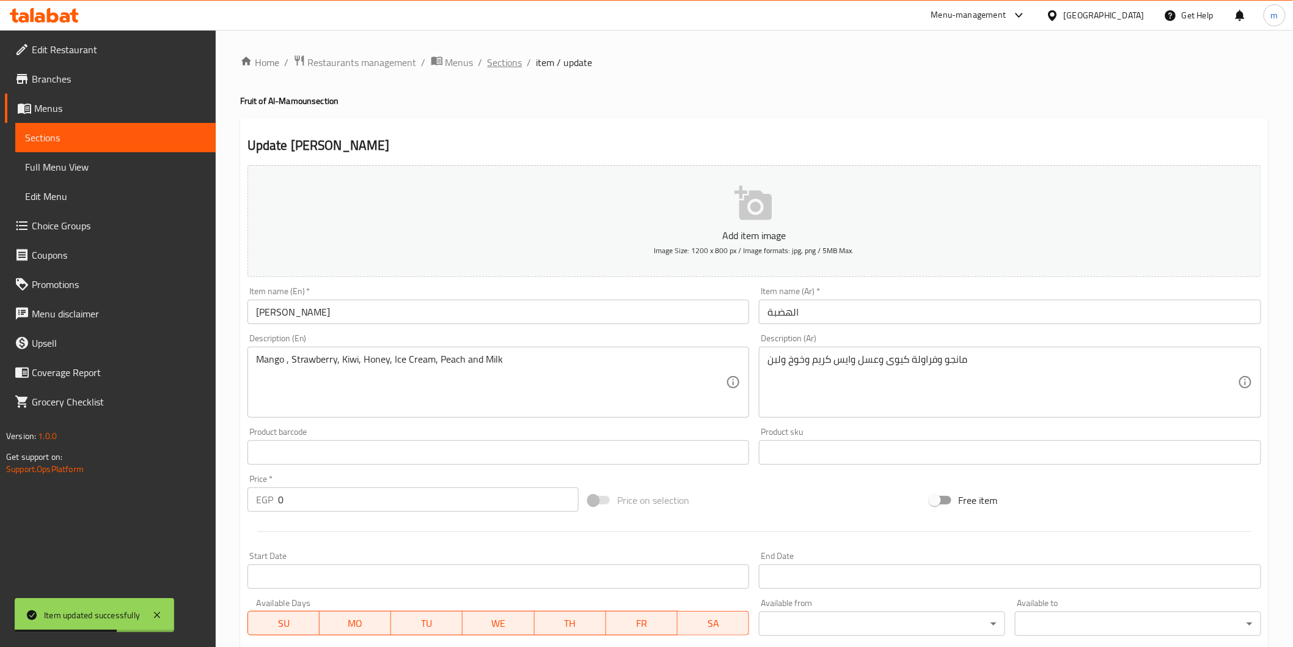
click at [504, 68] on span "Sections" at bounding box center [505, 62] width 35 height 15
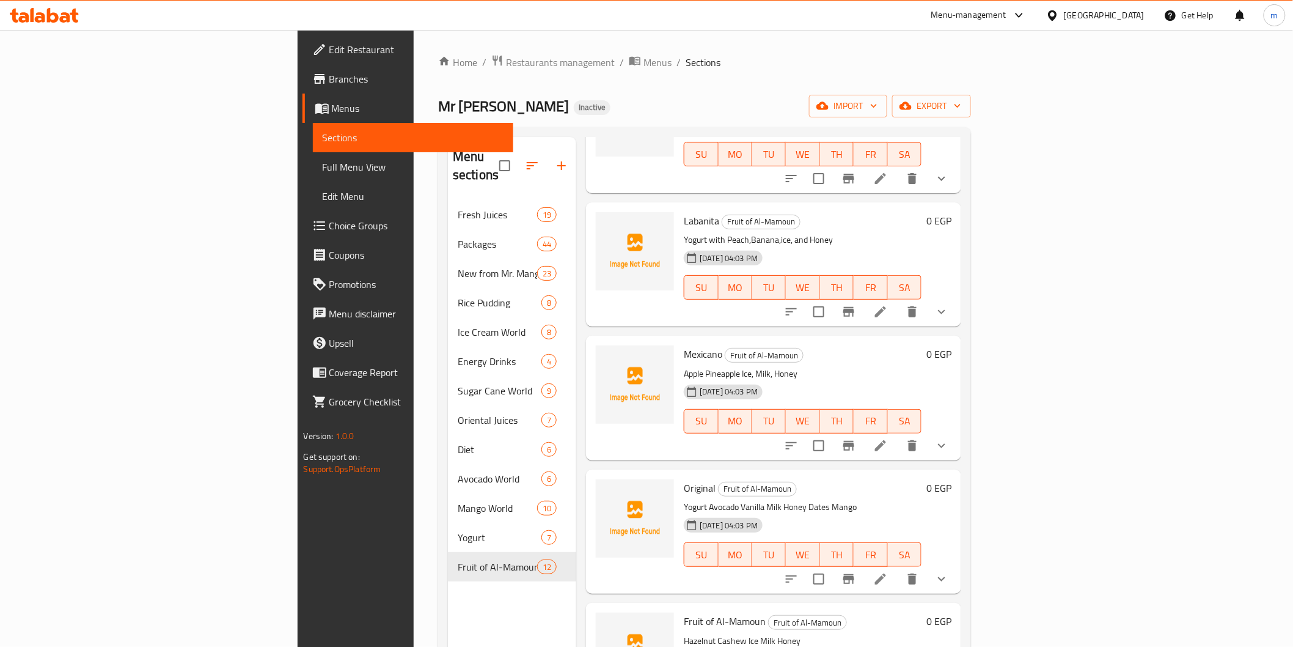
scroll to position [271, 0]
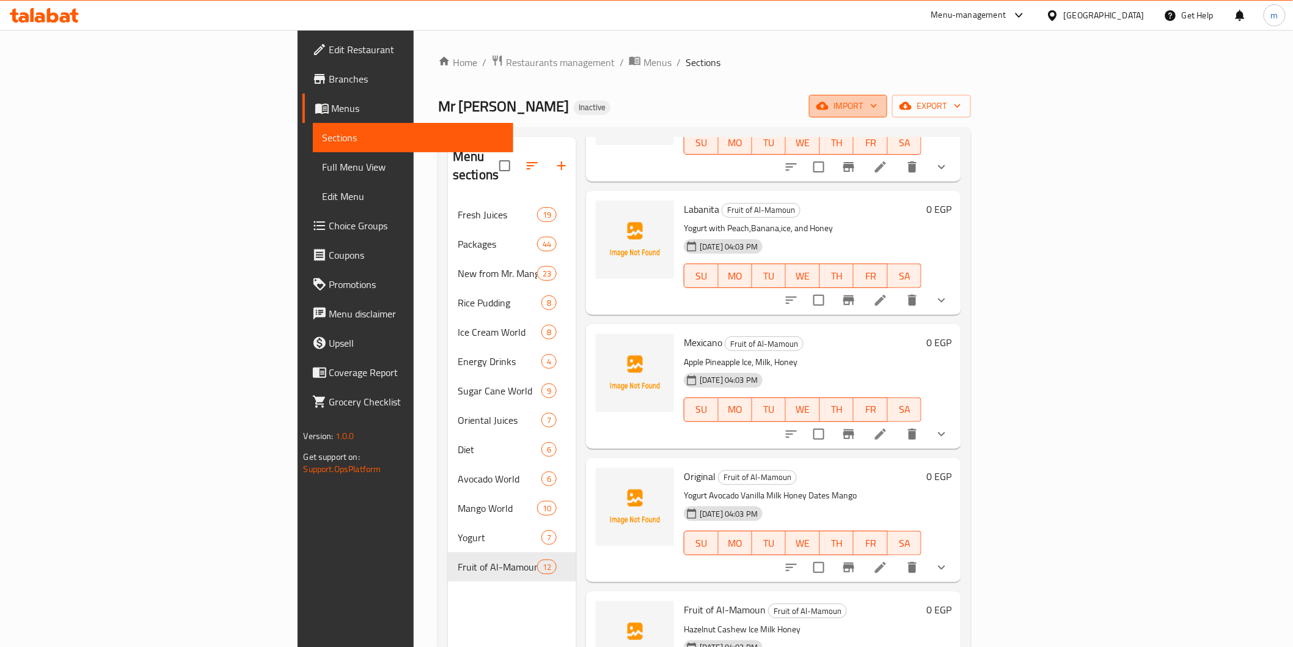
click at [878, 101] on span "import" at bounding box center [848, 105] width 59 height 15
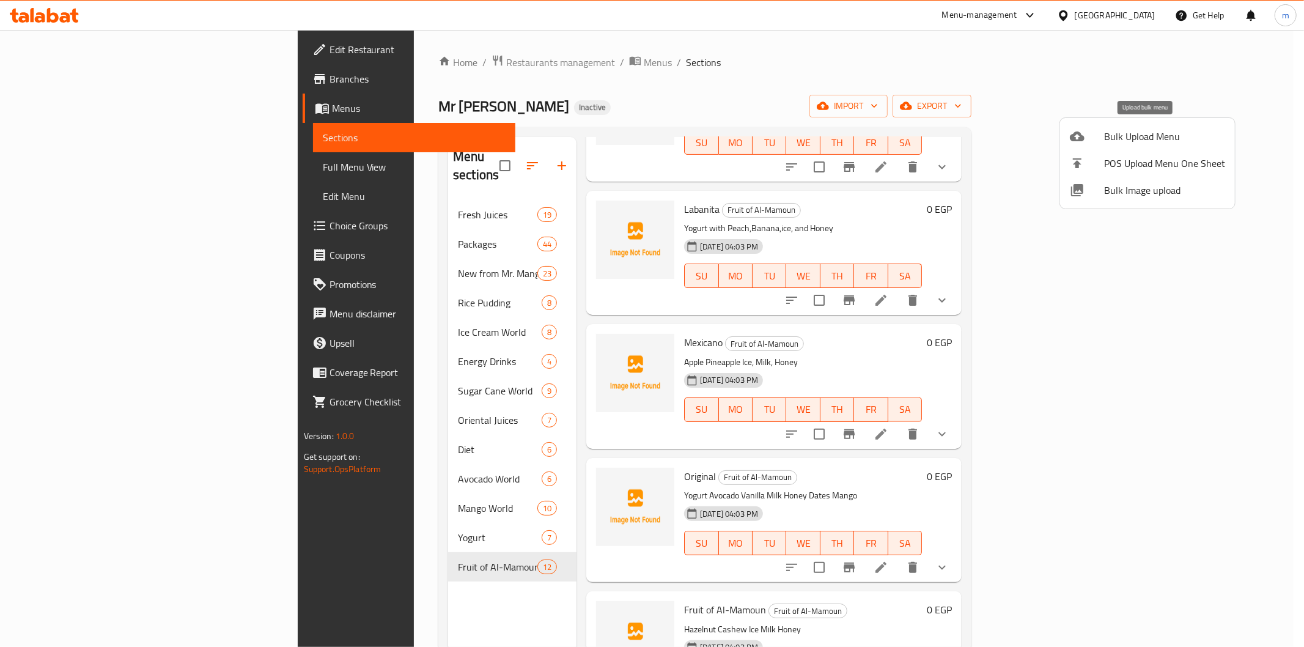
click at [1192, 139] on span "Bulk Upload Menu" at bounding box center [1164, 136] width 121 height 15
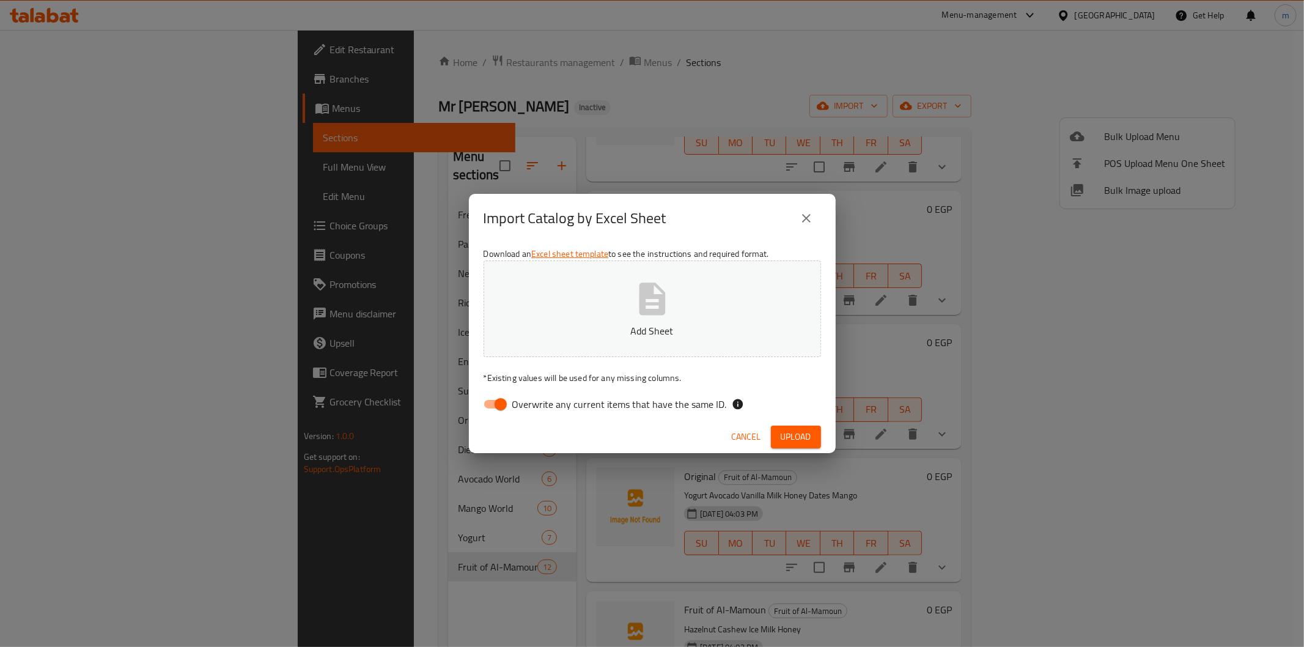
click at [479, 405] on input "Overwrite any current items that have the same ID." at bounding box center [501, 403] width 70 height 23
checkbox input "false"
click at [795, 444] on span "Upload" at bounding box center [795, 436] width 31 height 15
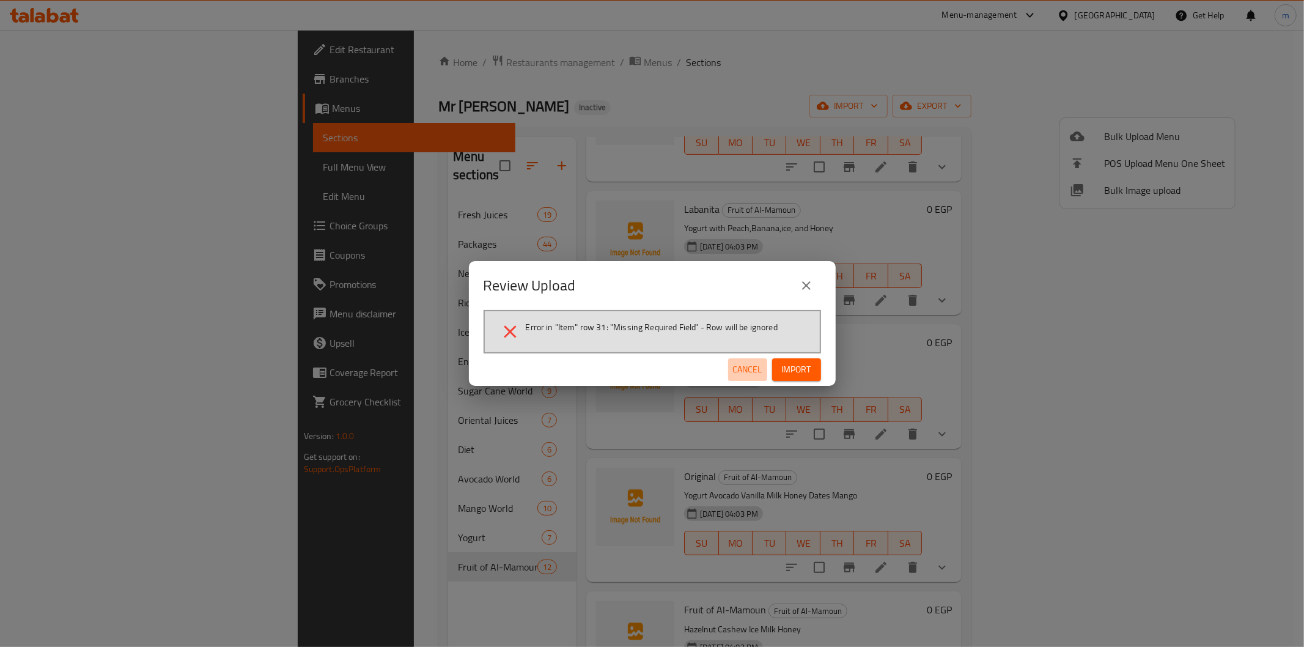
click at [746, 368] on span "Cancel" at bounding box center [747, 369] width 29 height 15
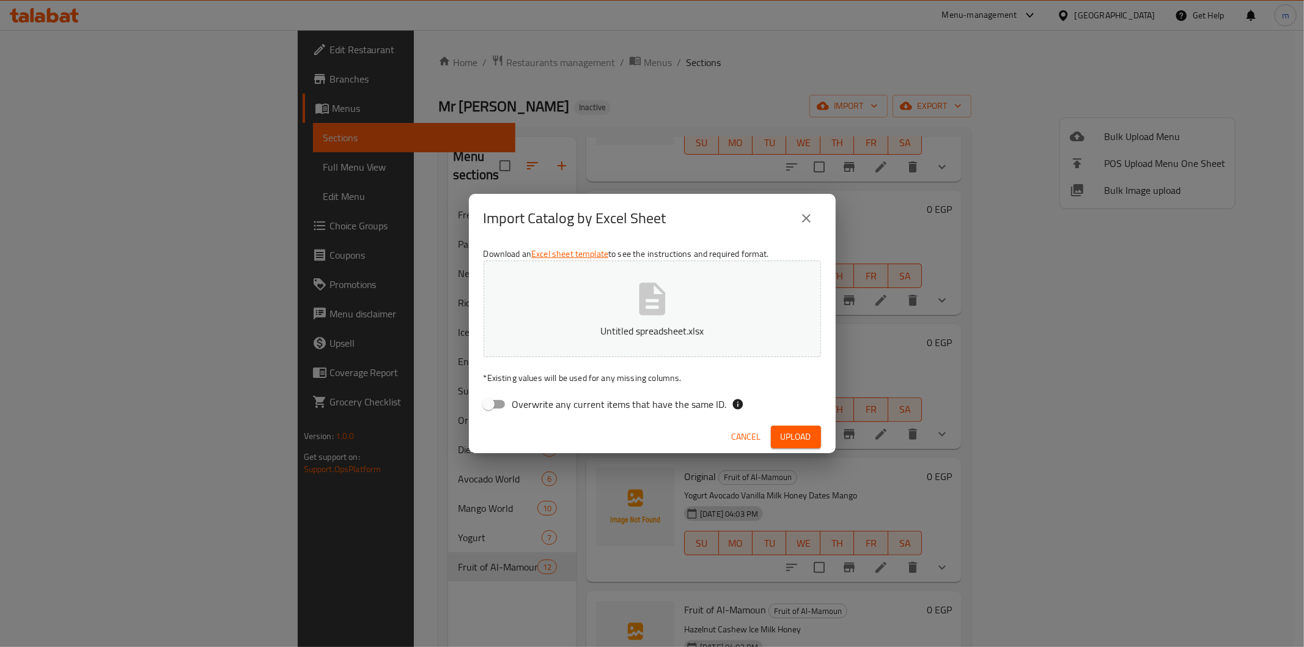
click at [795, 435] on span "Upload" at bounding box center [795, 436] width 31 height 15
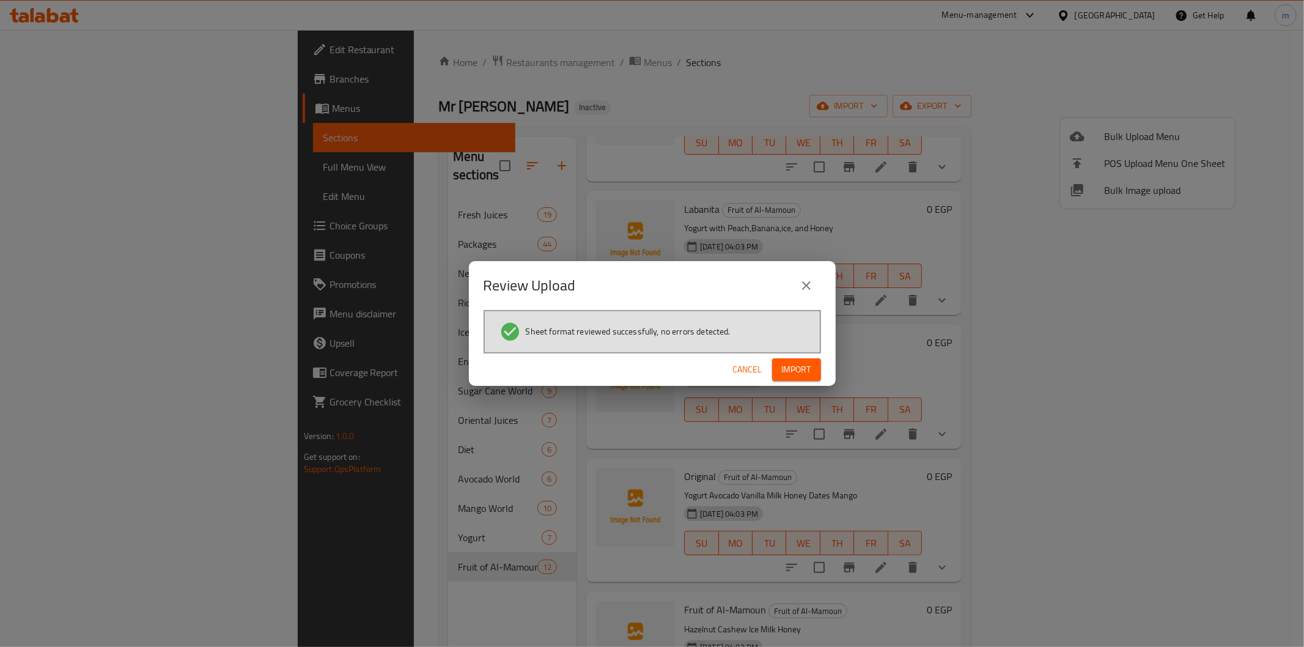
click at [799, 375] on span "Import" at bounding box center [796, 369] width 29 height 15
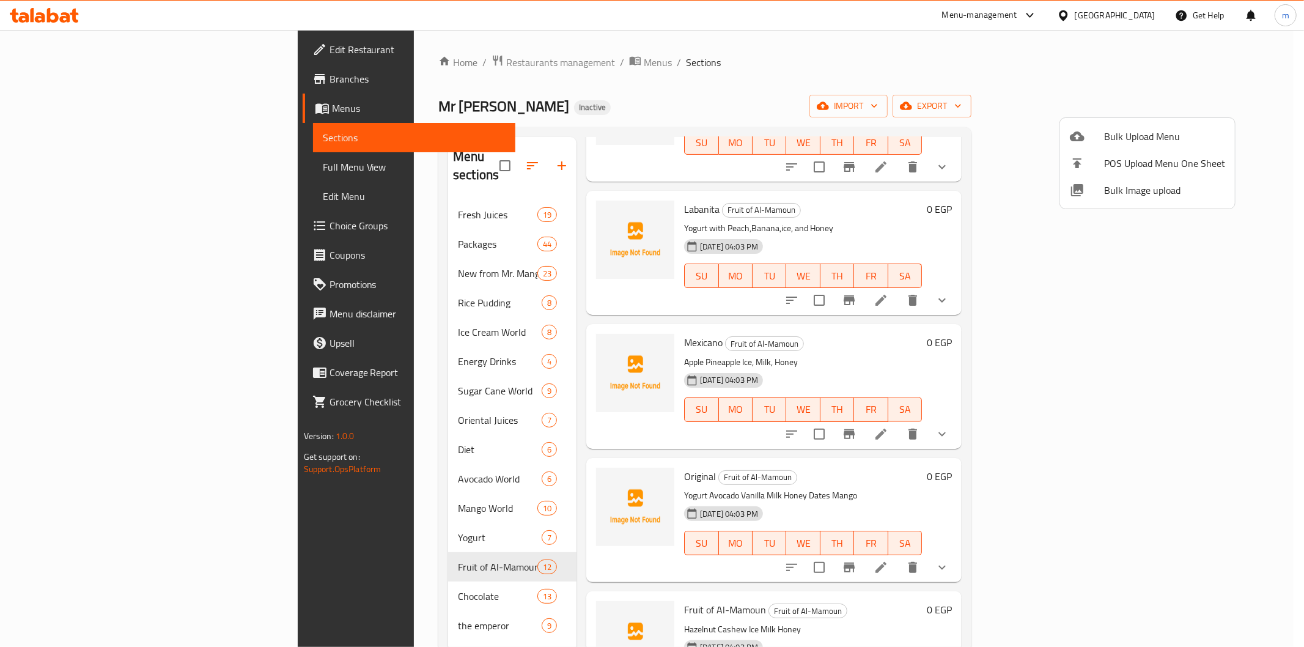
click at [323, 576] on div at bounding box center [652, 323] width 1304 height 647
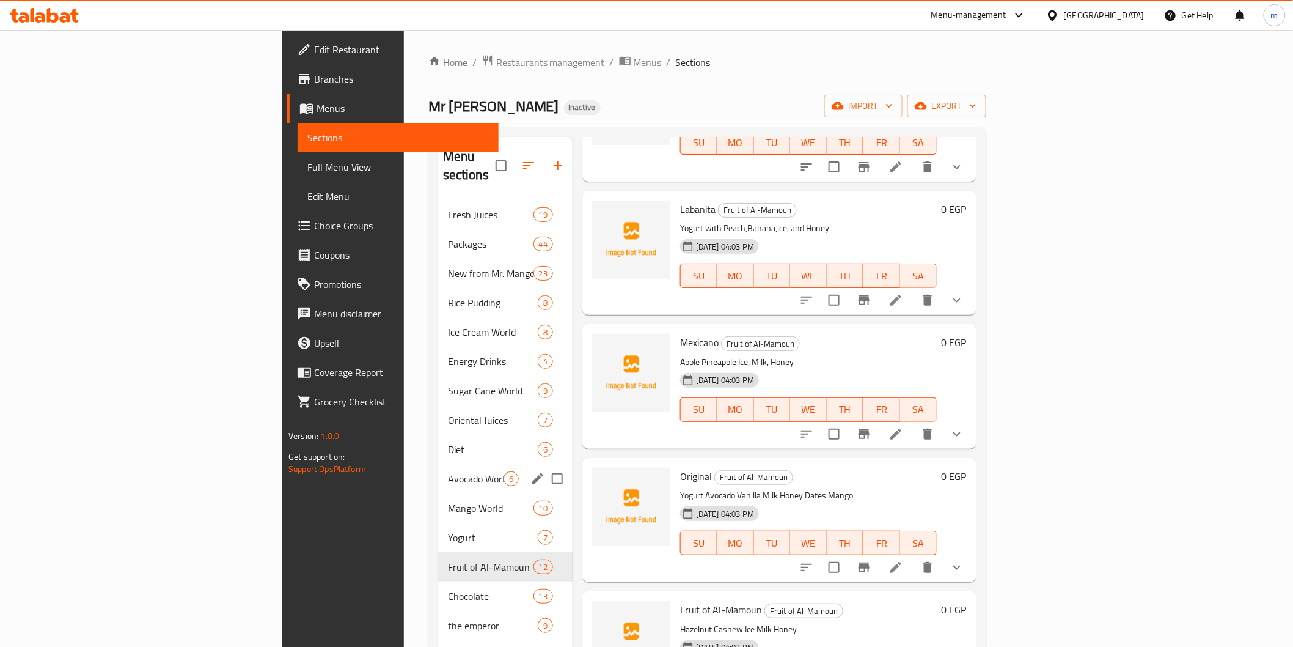
scroll to position [171, 0]
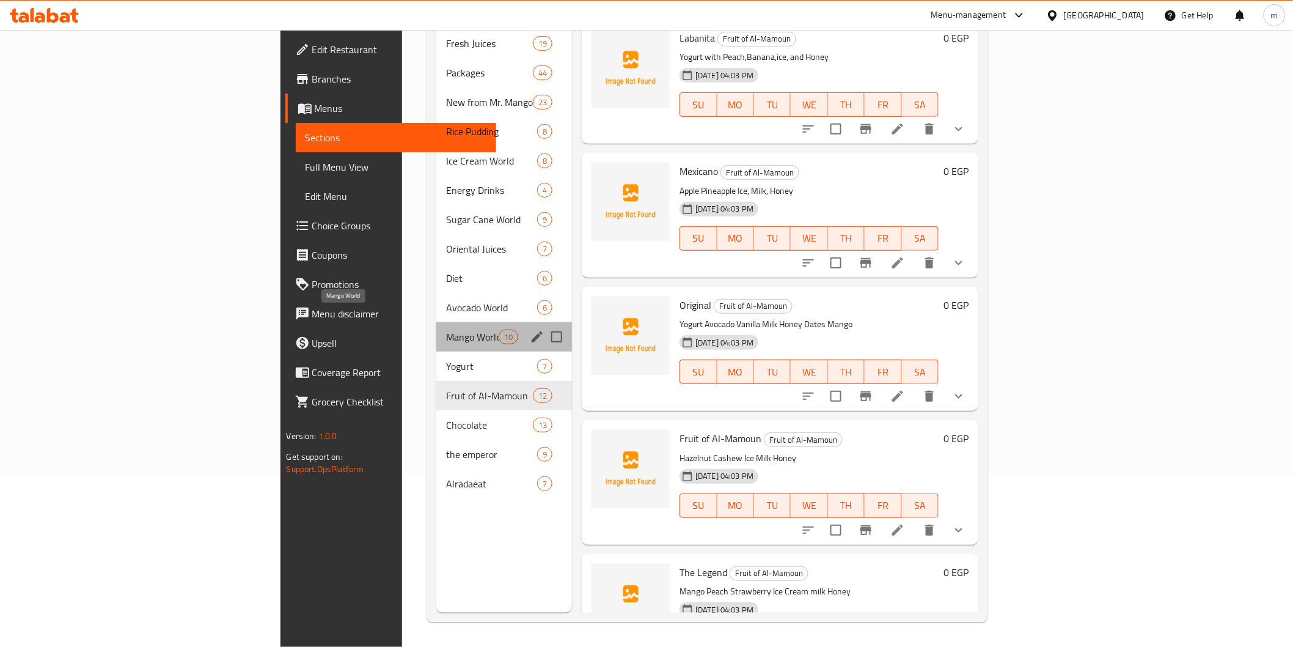
click at [446, 329] on span "Mango World" at bounding box center [472, 336] width 52 height 15
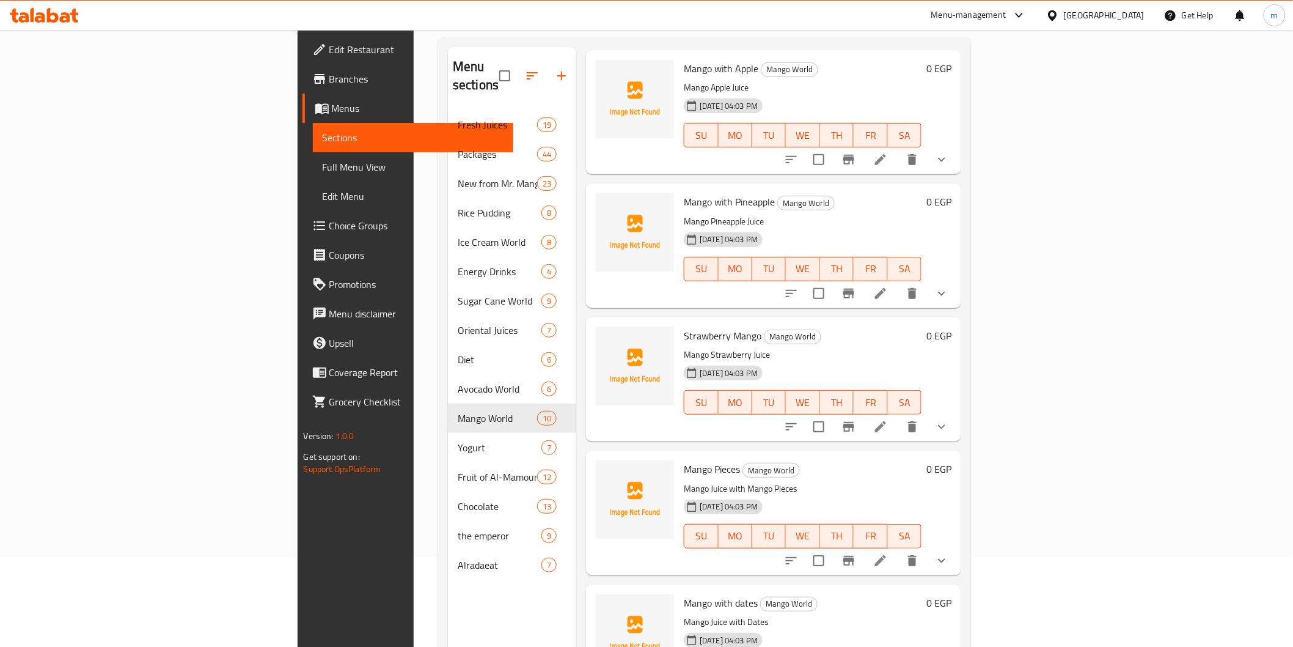
scroll to position [362, 0]
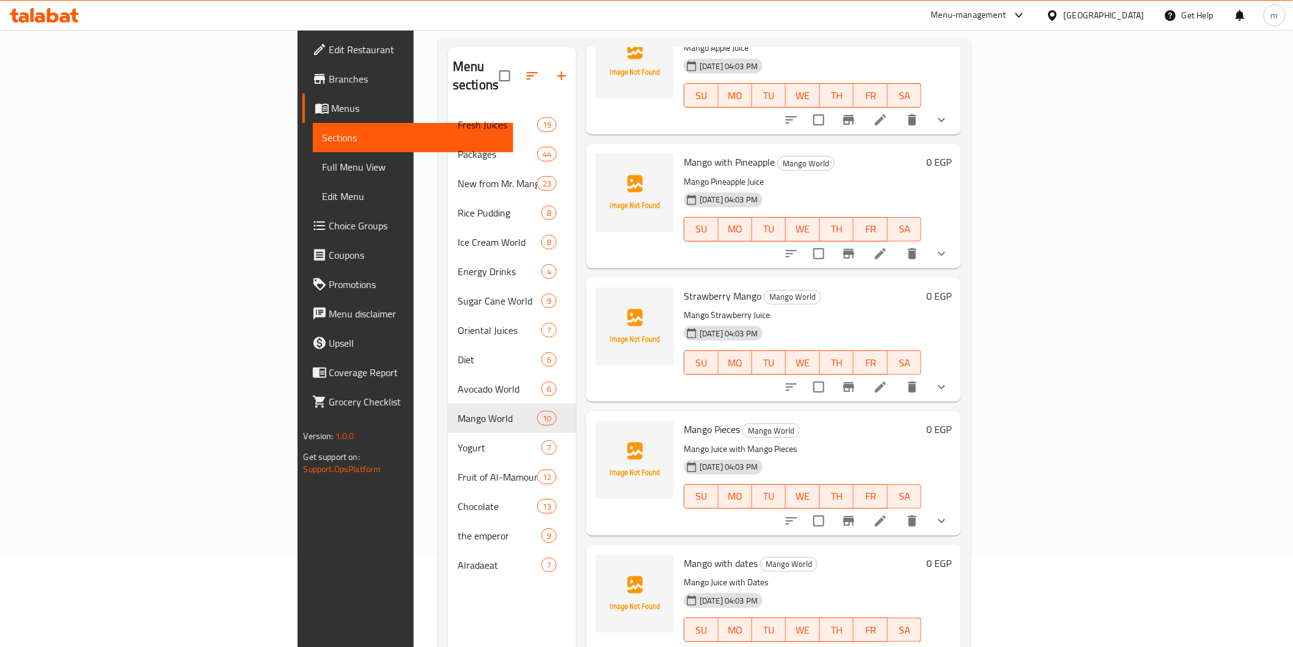
click at [957, 506] on button "show more" at bounding box center [941, 520] width 29 height 29
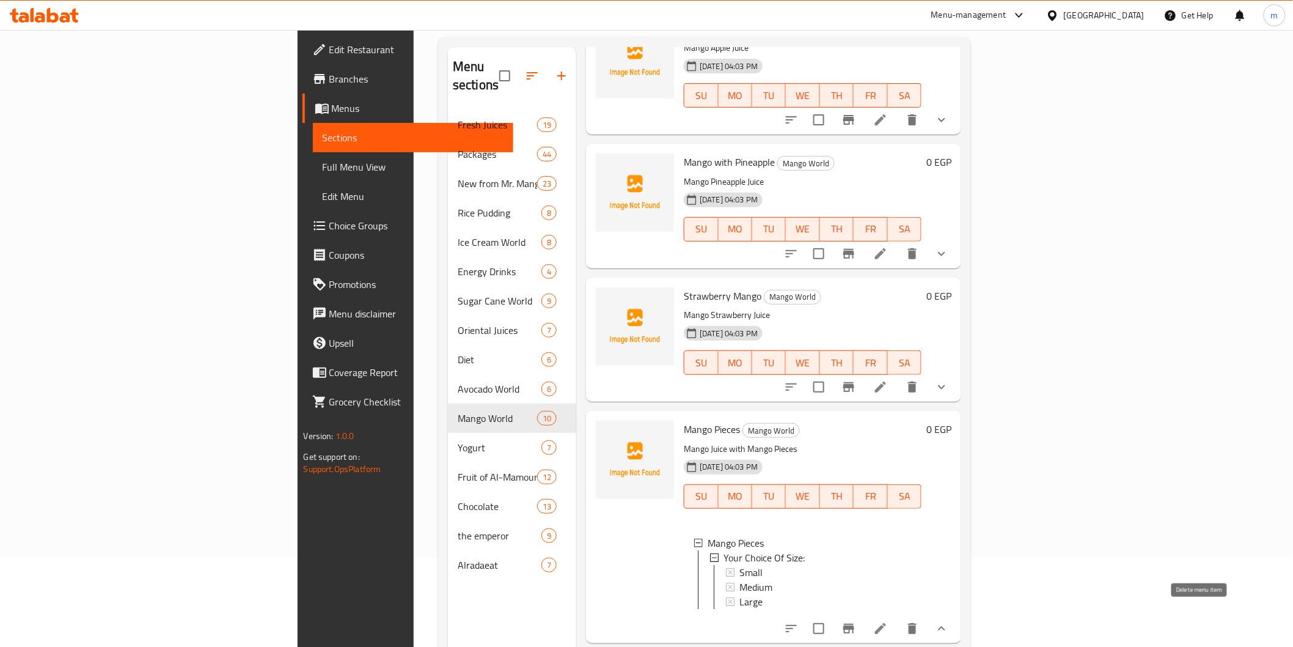
click at [920, 621] on icon "delete" at bounding box center [912, 628] width 15 height 15
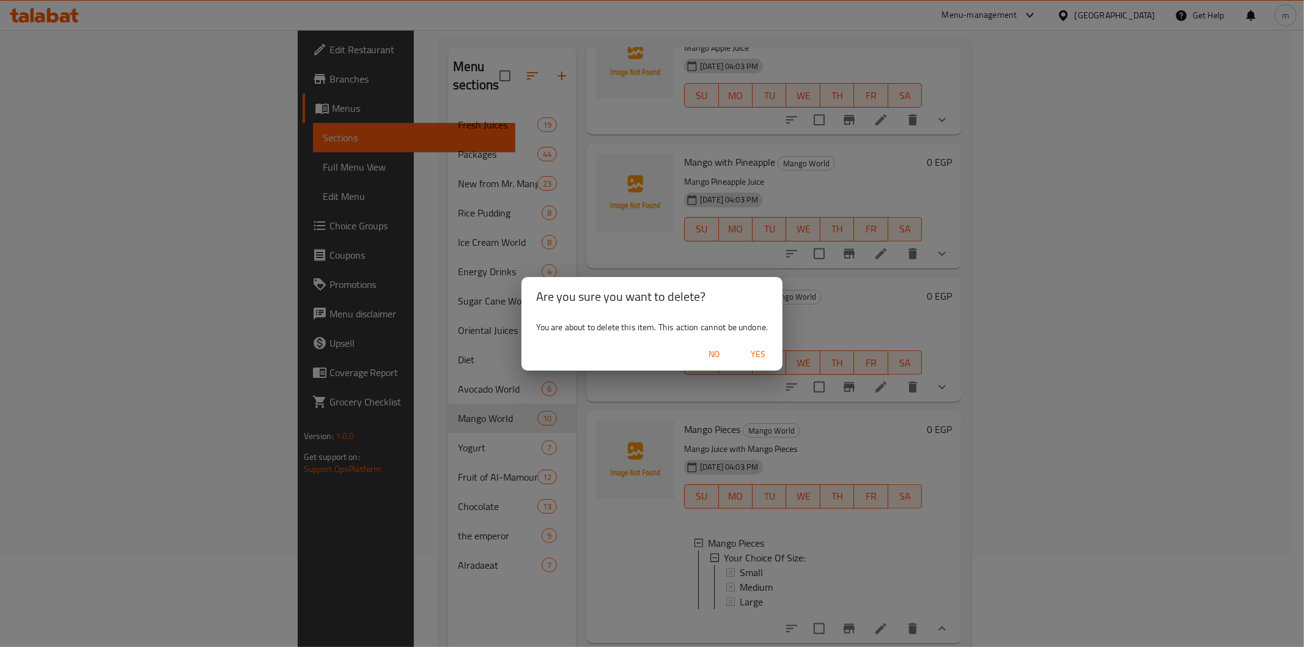
click at [755, 356] on span "Yes" at bounding box center [757, 354] width 29 height 15
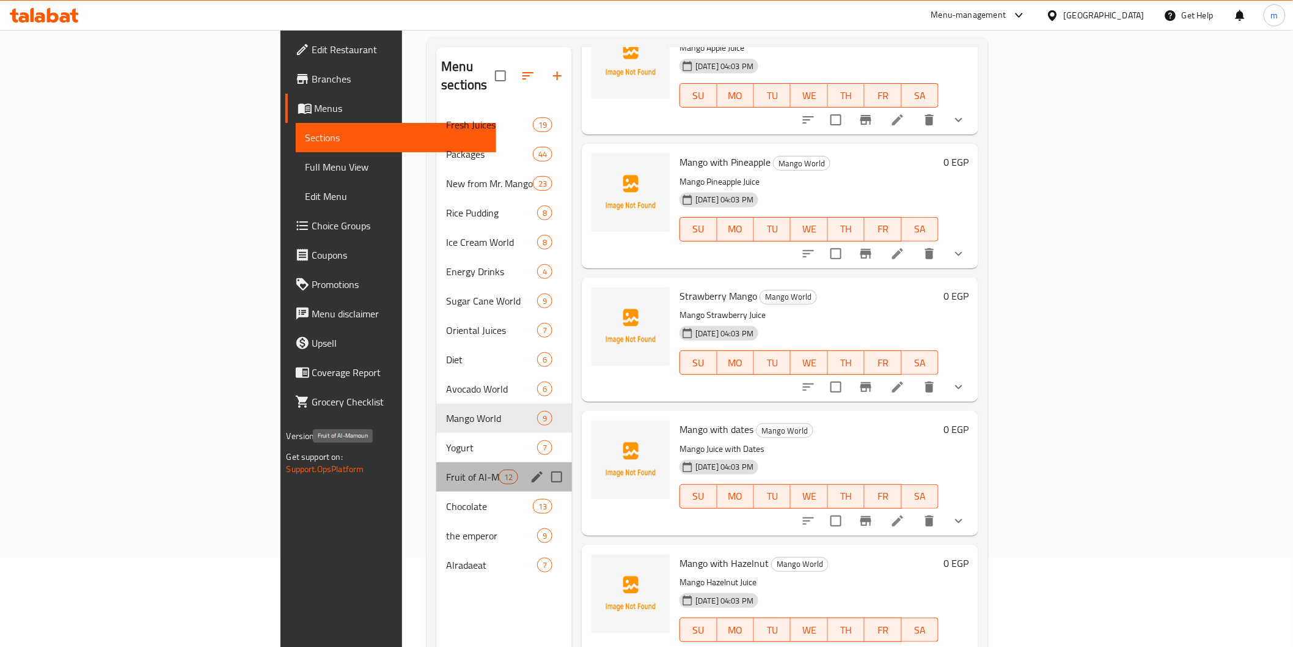
click at [446, 469] on span "Fruit of Al-Mamoun" at bounding box center [472, 476] width 52 height 15
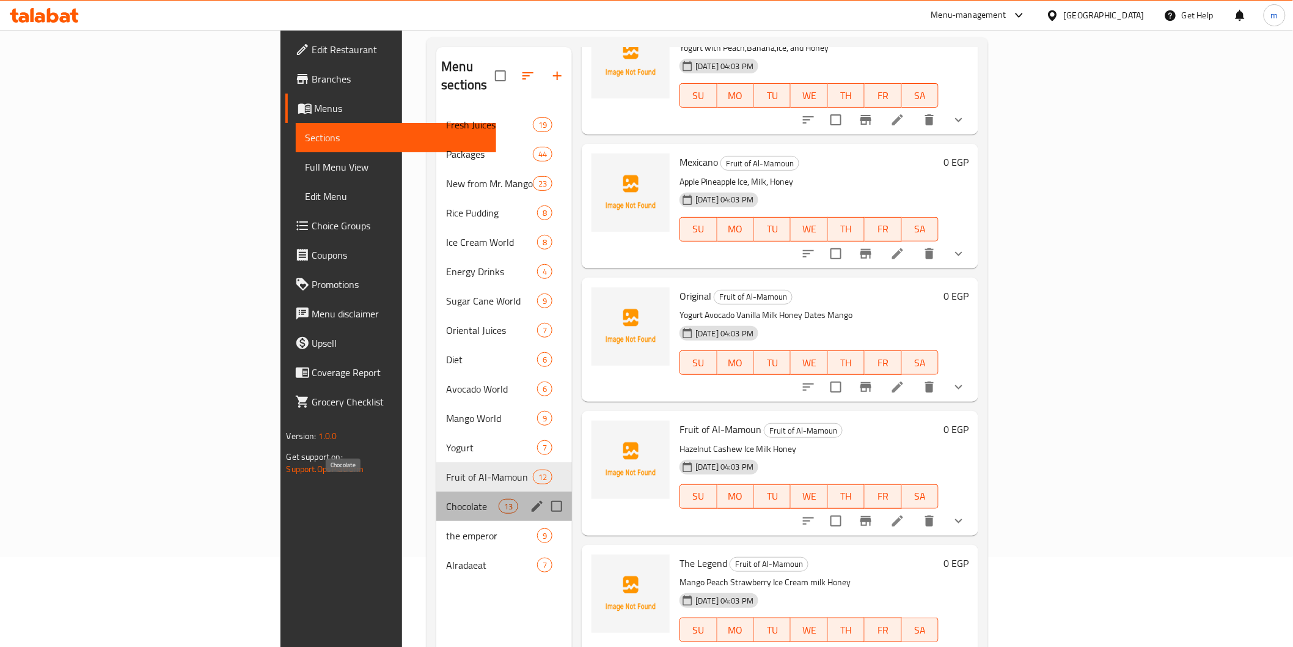
click at [446, 499] on span "Chocolate" at bounding box center [472, 506] width 52 height 15
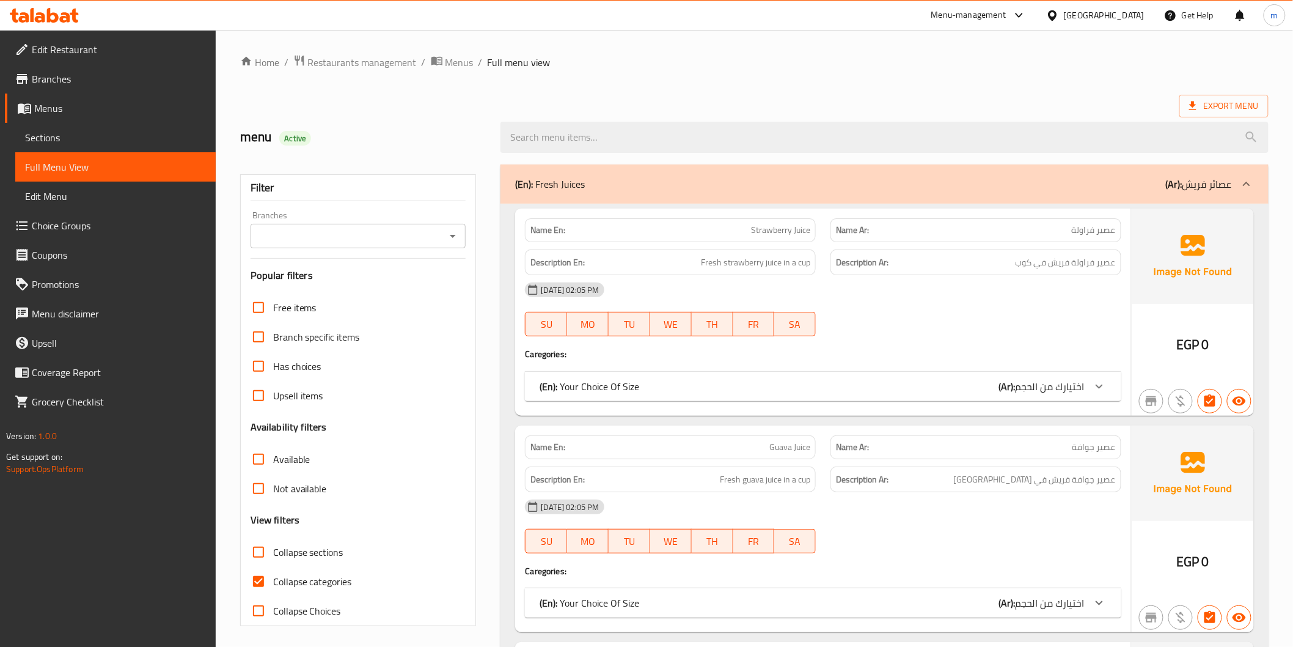
drag, startPoint x: 310, startPoint y: 557, endPoint x: 320, endPoint y: 575, distance: 19.7
click at [310, 557] on span "Collapse sections" at bounding box center [308, 552] width 70 height 15
click at [273, 557] on input "Collapse sections" at bounding box center [258, 551] width 29 height 29
checkbox input "true"
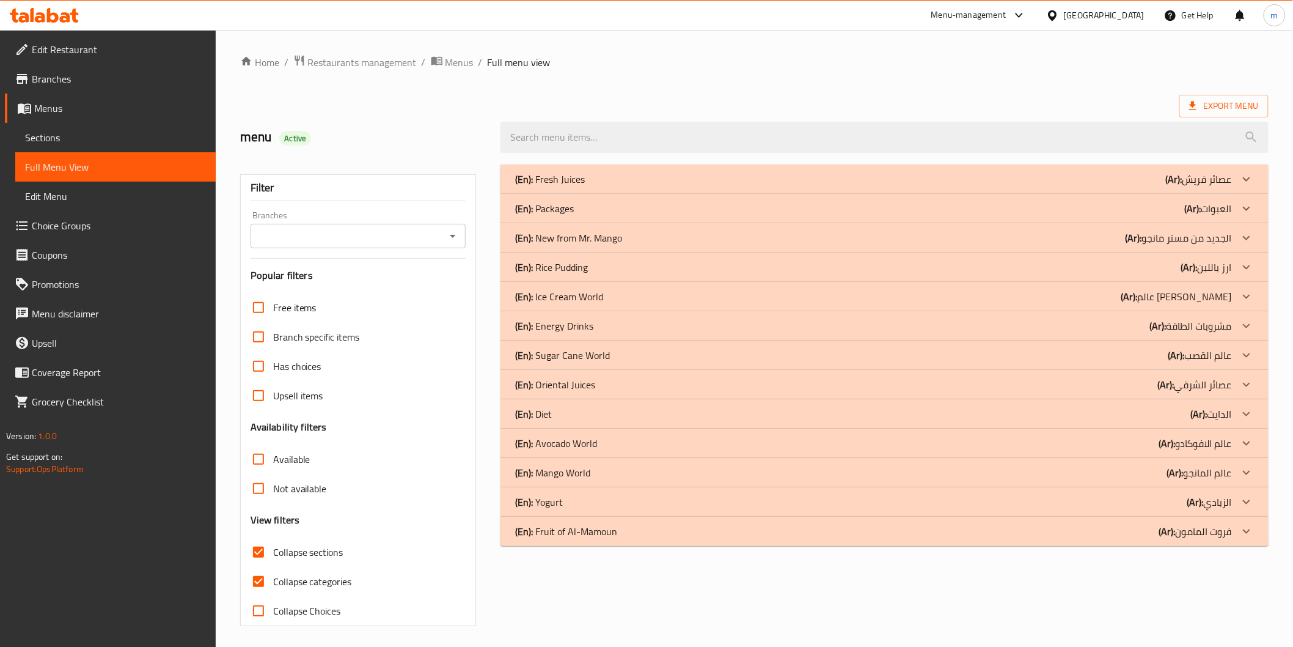
click at [324, 574] on span "Collapse categories" at bounding box center [312, 581] width 79 height 15
click at [273, 572] on input "Collapse categories" at bounding box center [258, 581] width 29 height 29
checkbox input "false"
click at [1200, 186] on p "(Ar): عالم المانجو" at bounding box center [1199, 179] width 66 height 15
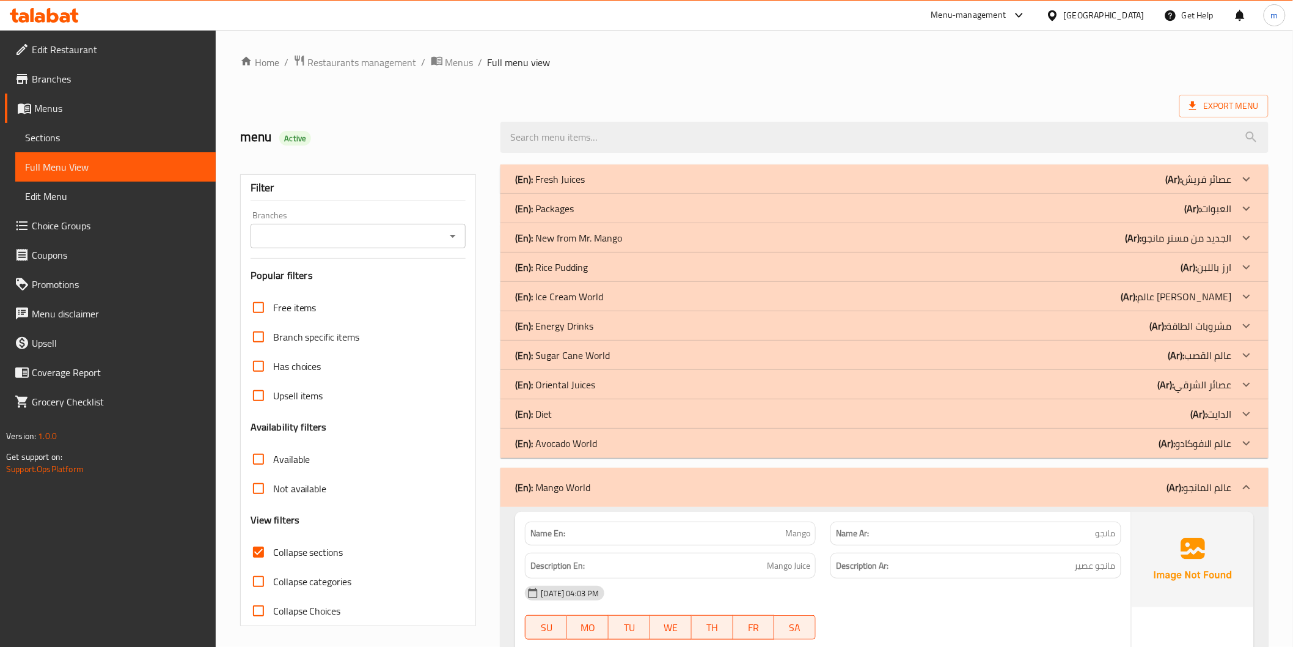
scroll to position [271, 0]
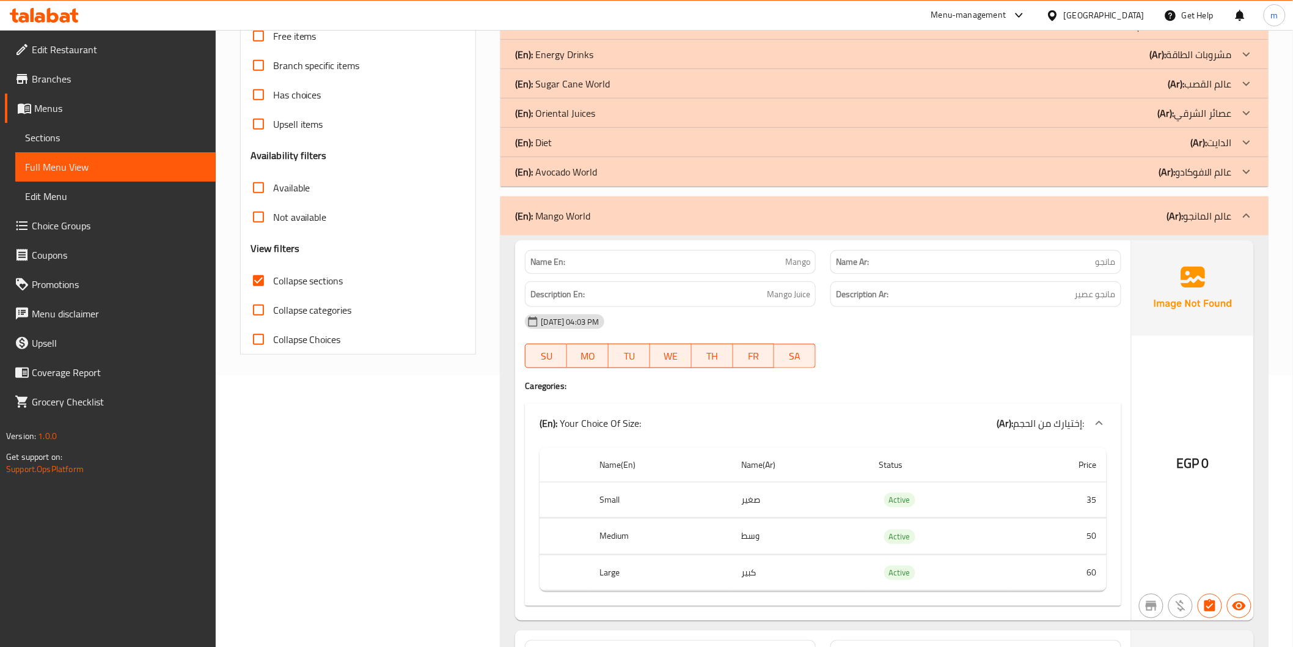
click at [874, 347] on div "14-08-2025 04:03 PM SU MO TU WE TH FR SA" at bounding box center [823, 341] width 611 height 68
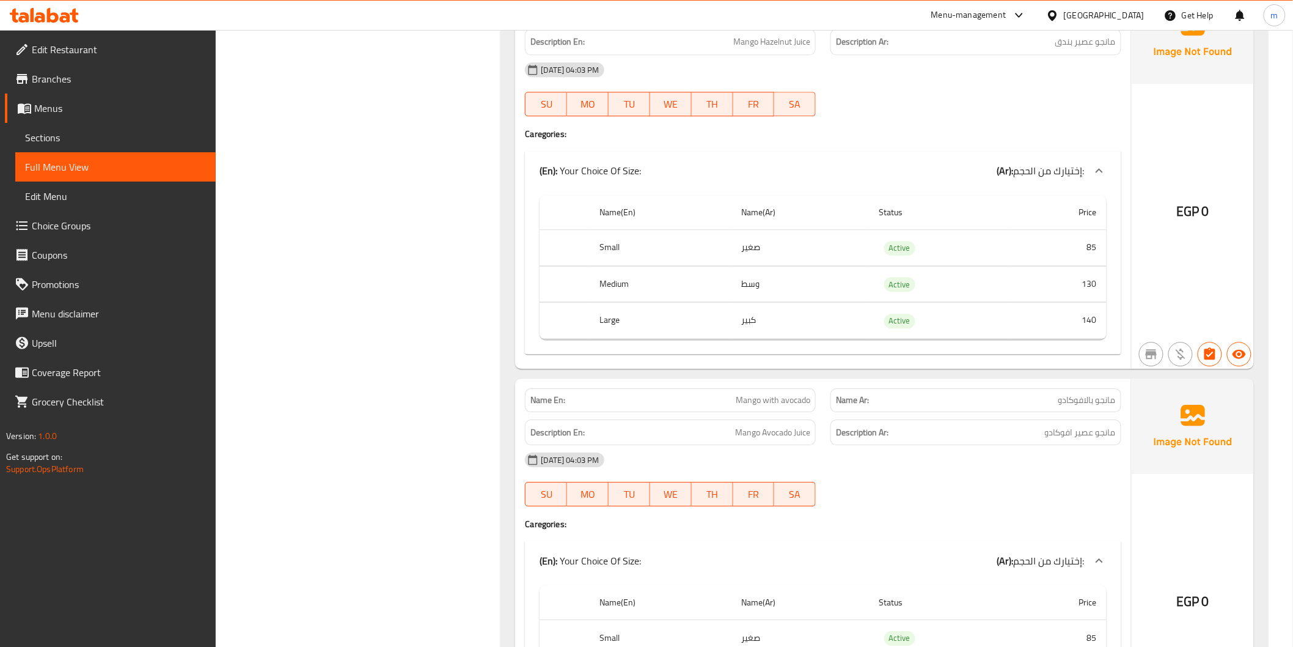
scroll to position [3350, 0]
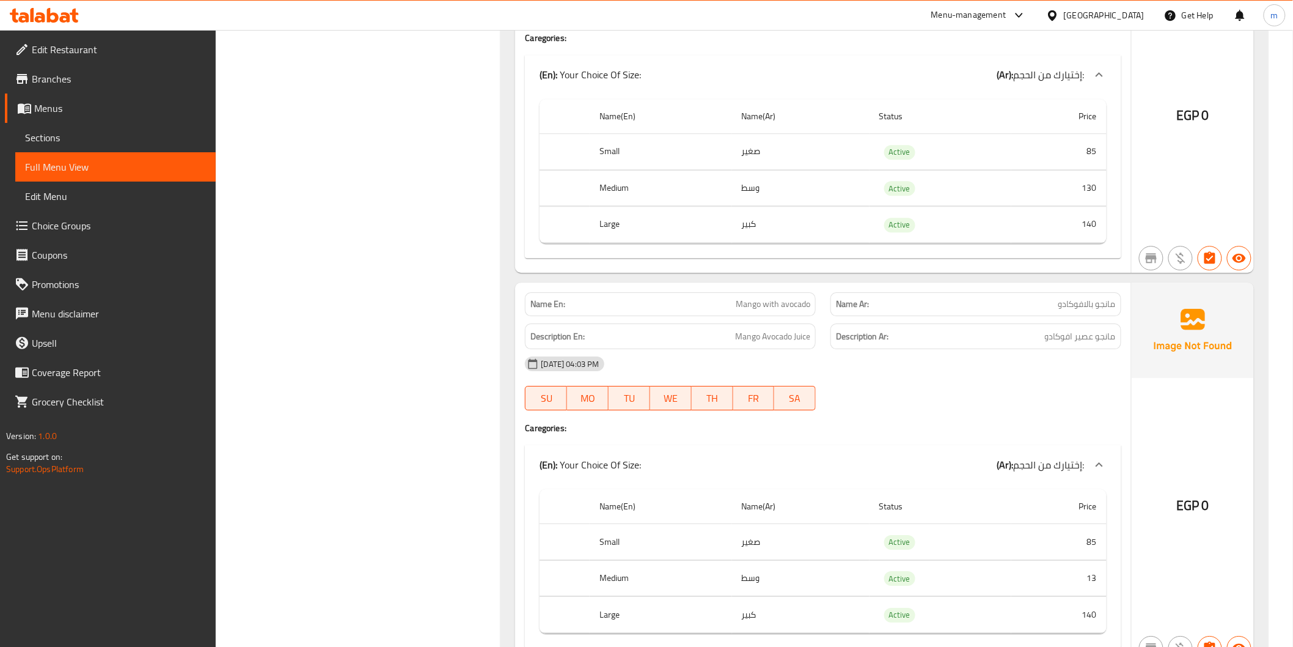
click at [753, 298] on span "Mango with avocado" at bounding box center [773, 304] width 75 height 13
copy span "Mango with avocado"
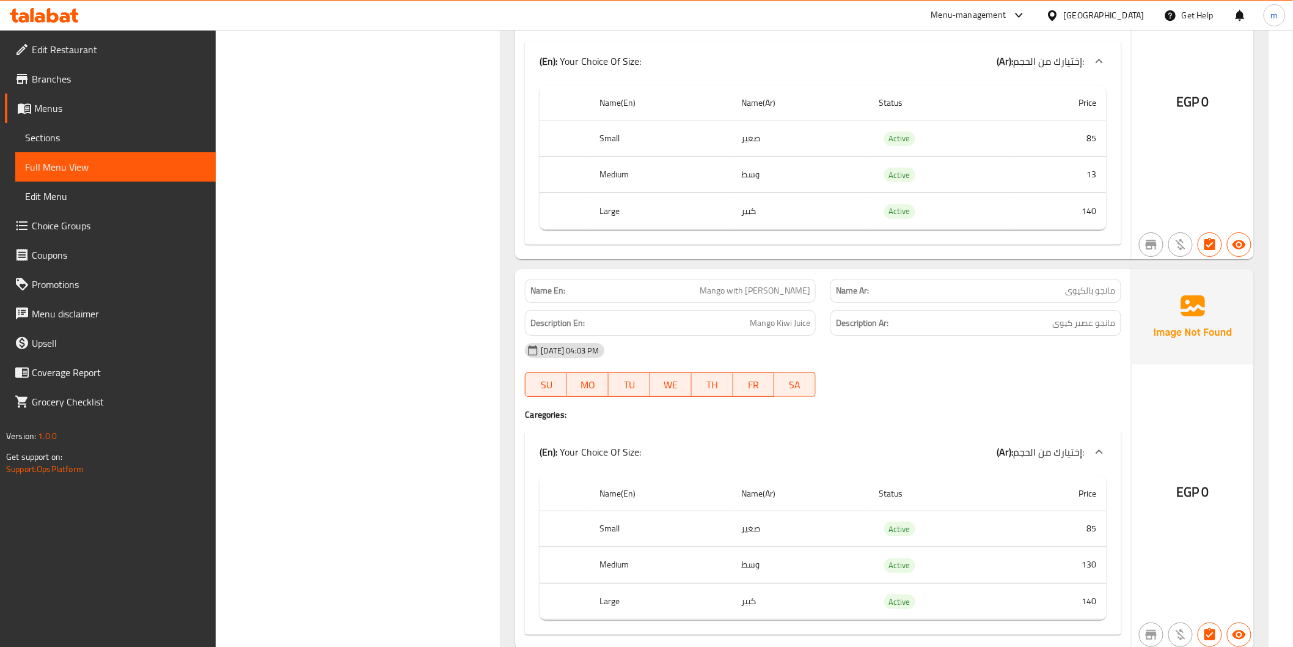
scroll to position [3873, 0]
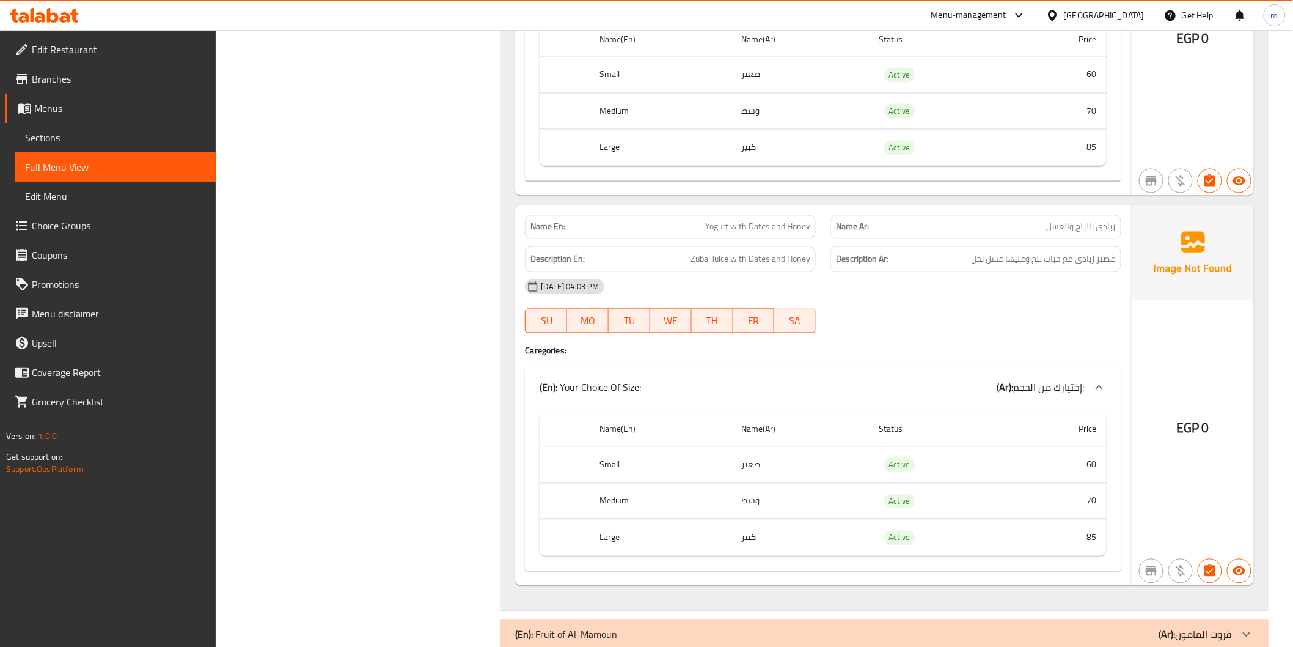
scroll to position [6642, 0]
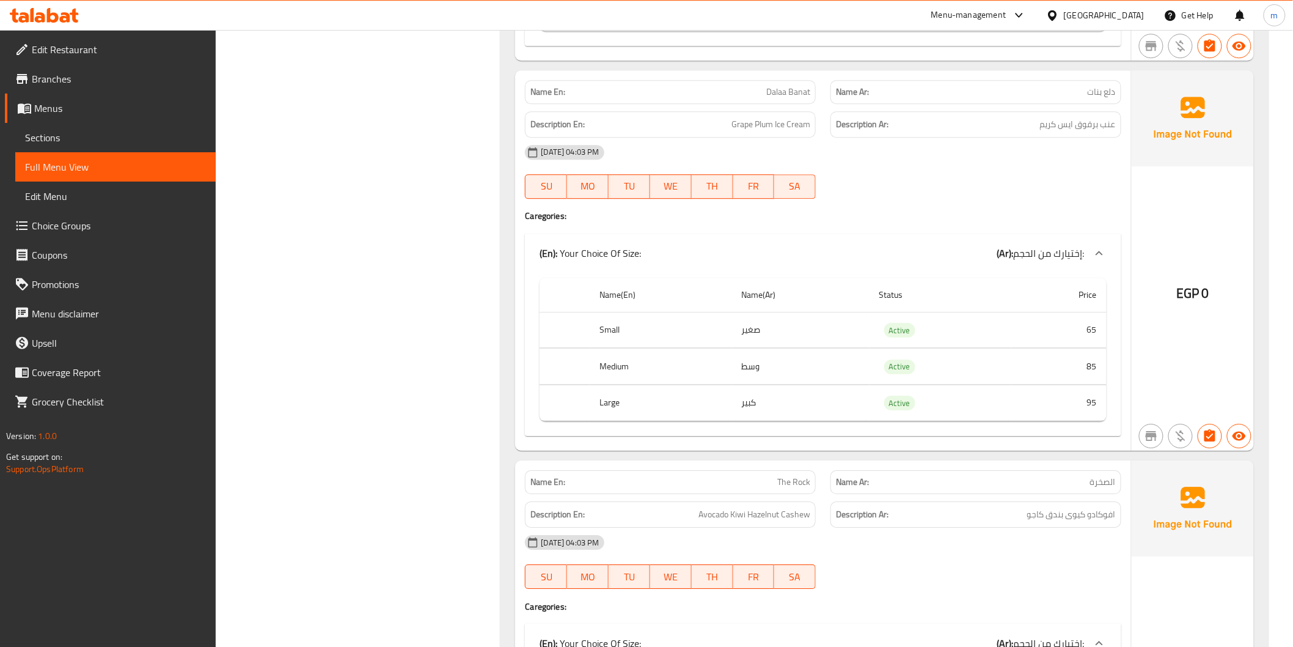
scroll to position [11079, 0]
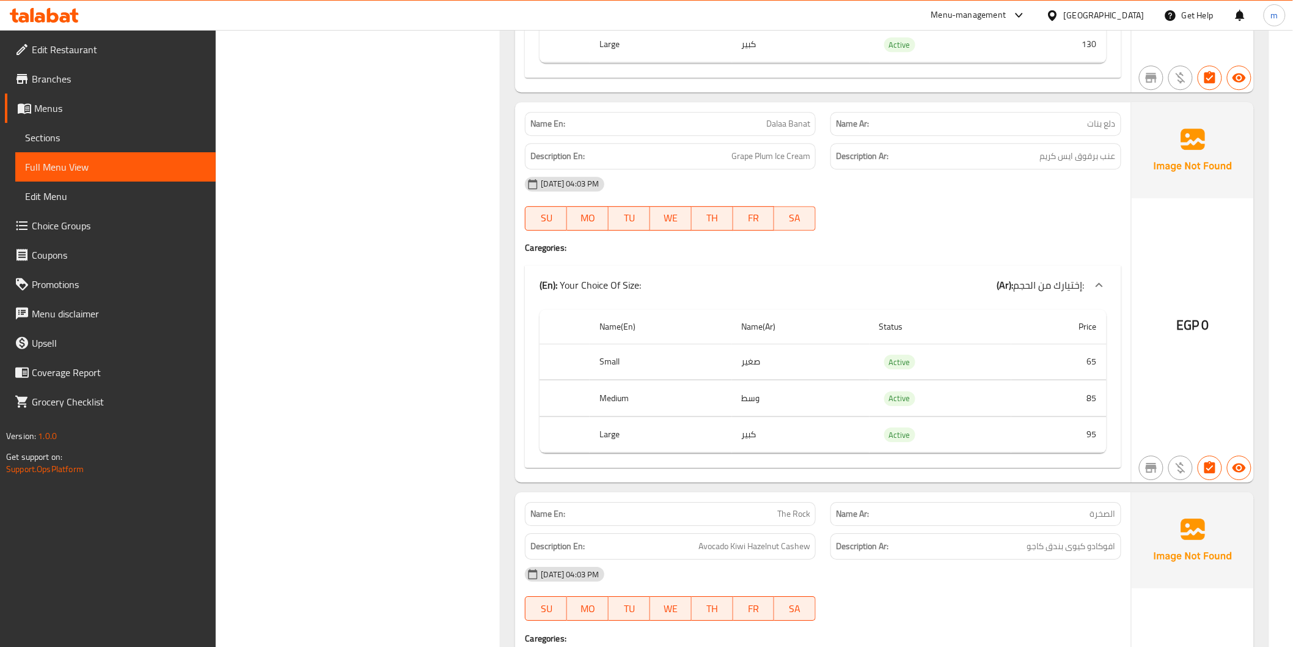
scroll to position [11079, 0]
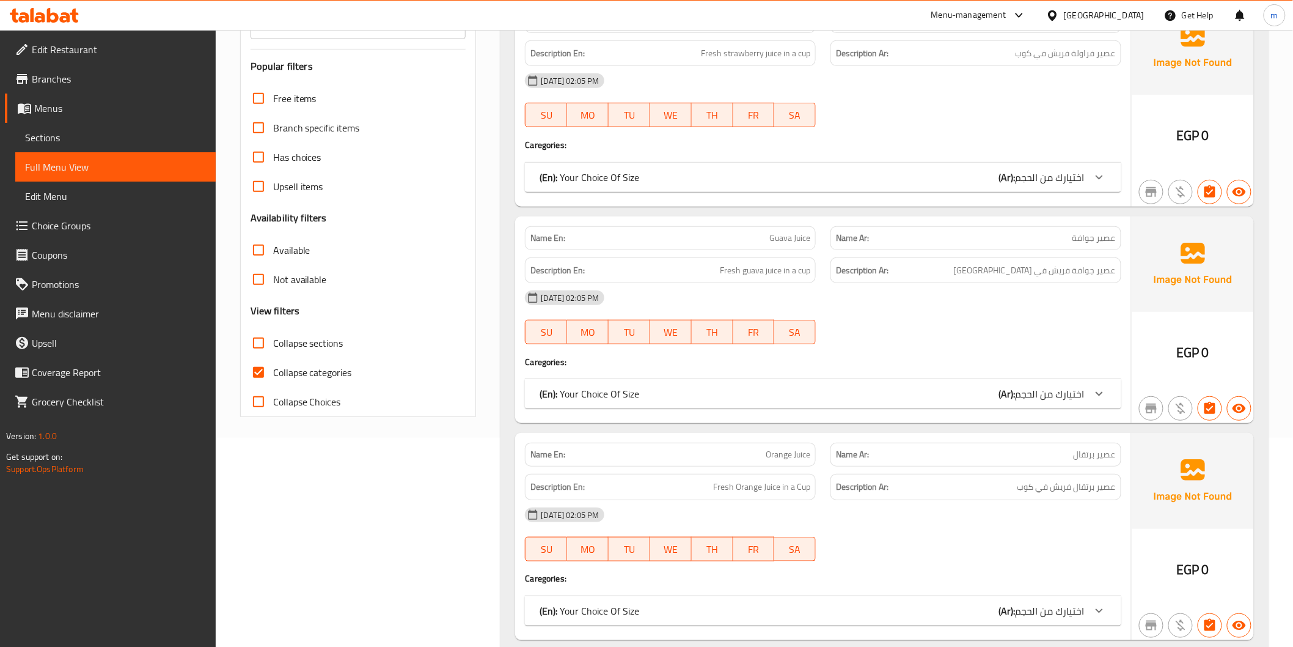
scroll to position [181, 0]
